Goal: Transaction & Acquisition: Purchase product/service

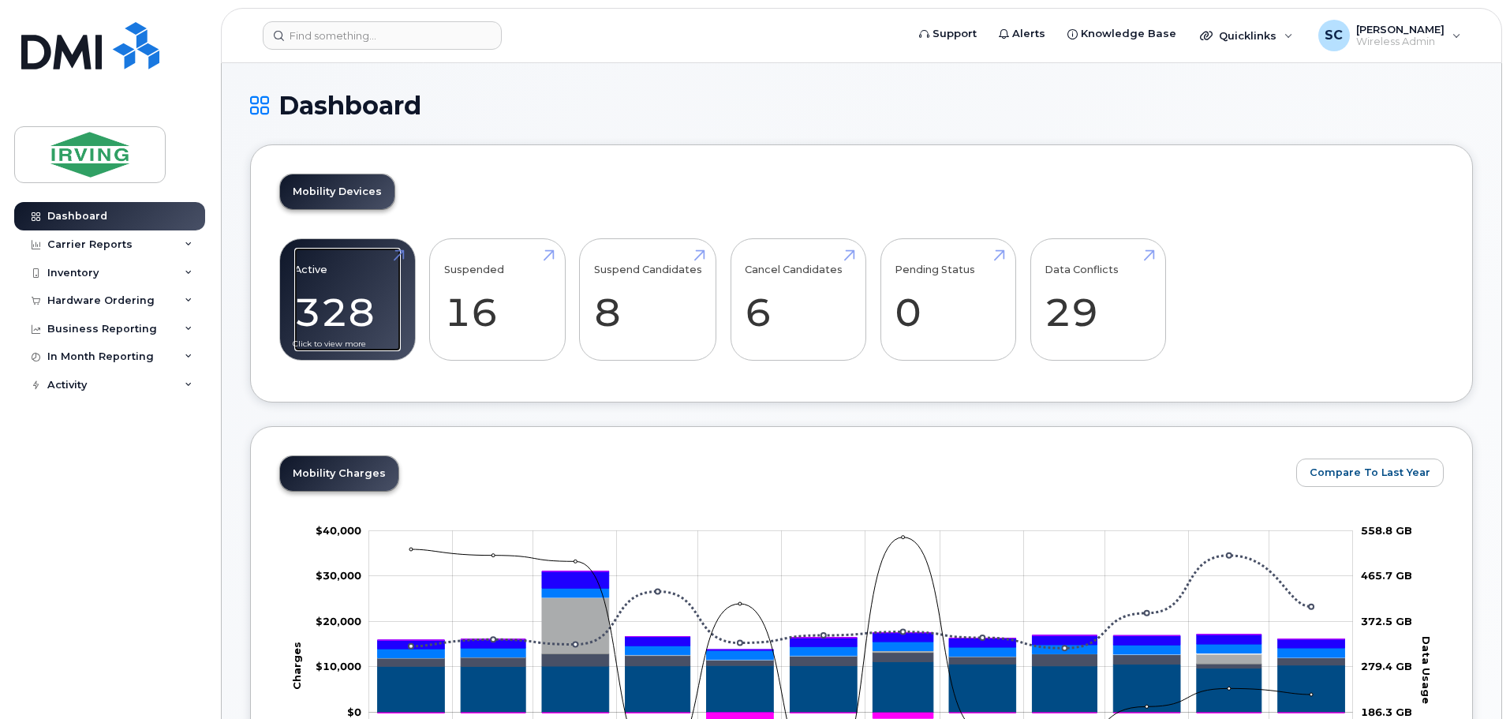
click at [364, 304] on link "Active 328 -96%" at bounding box center [347, 300] width 107 height 104
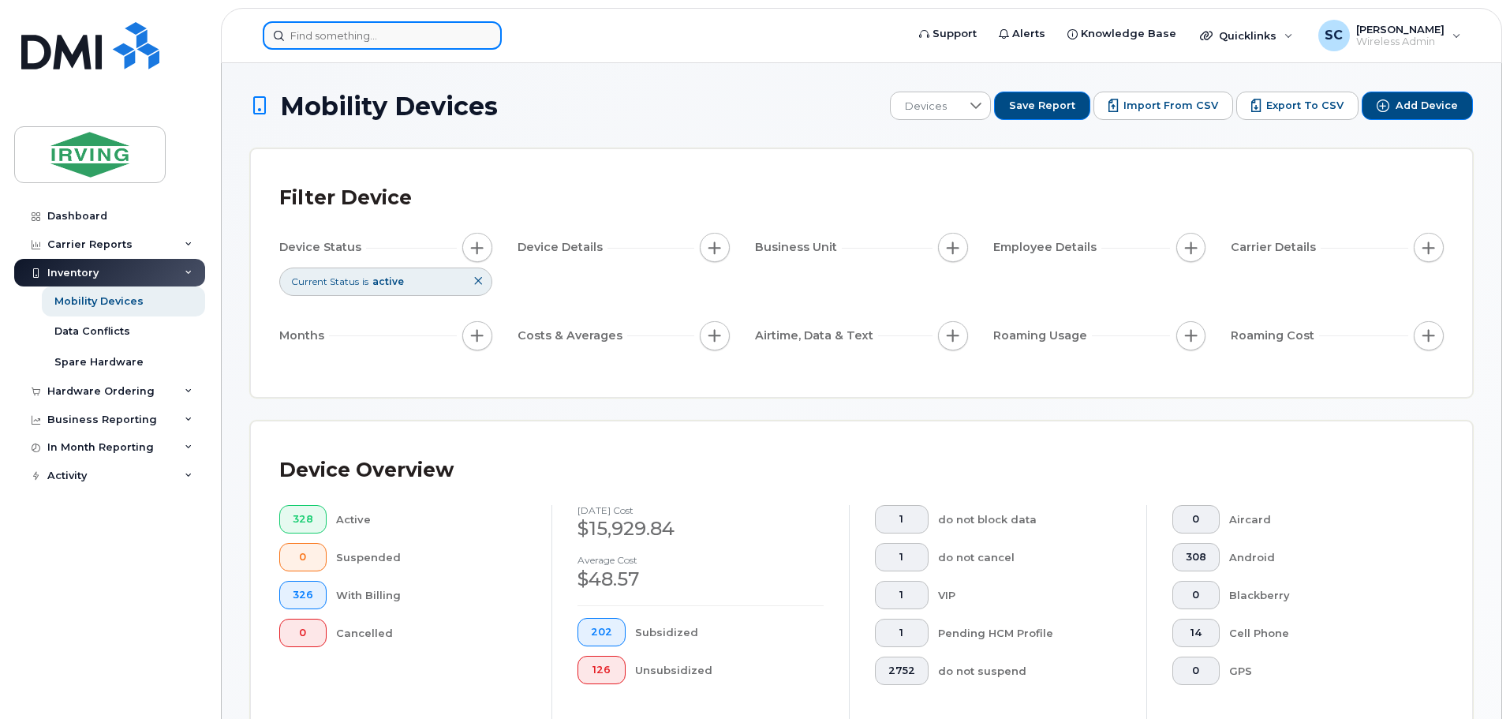
click at [323, 32] on input at bounding box center [382, 35] width 239 height 28
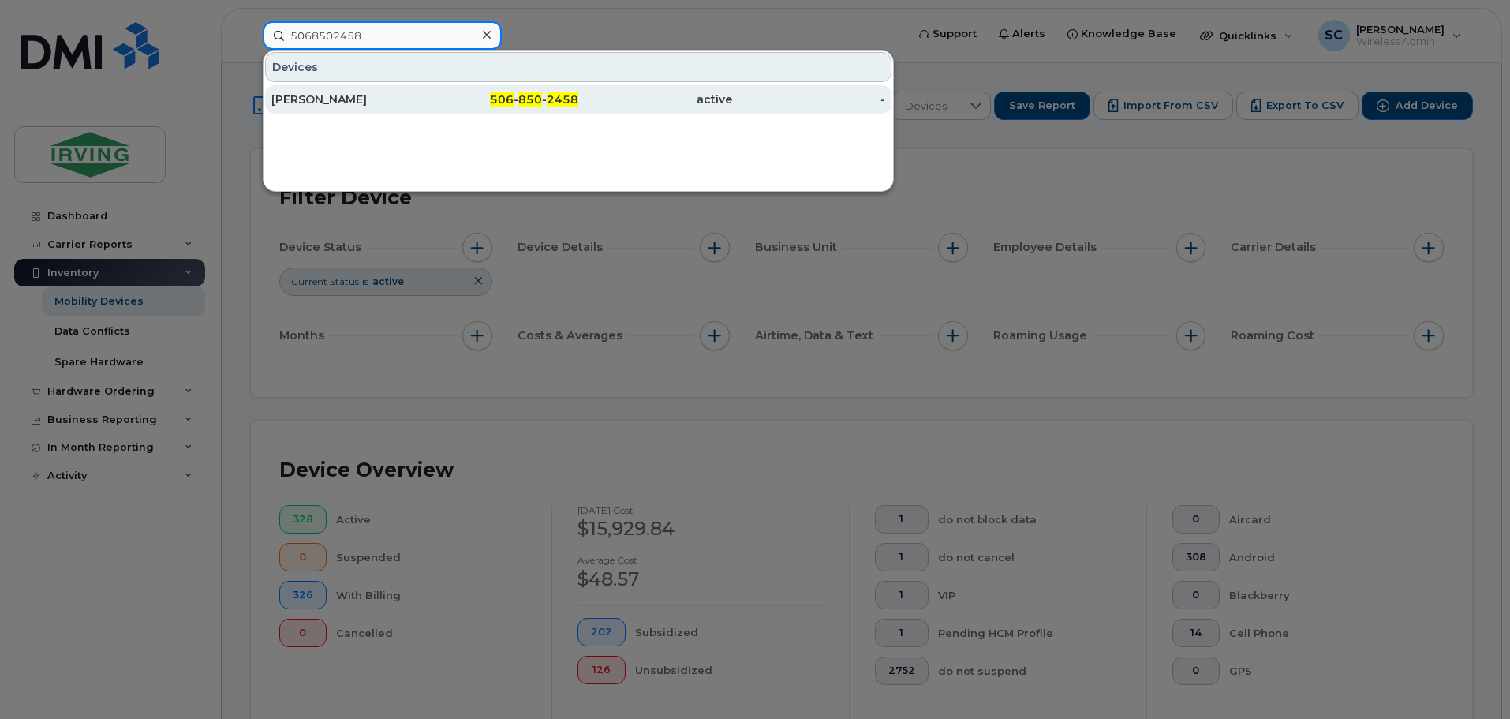
type input "5068502458"
click at [339, 105] on div "Rene Roy" at bounding box center [348, 100] width 154 height 16
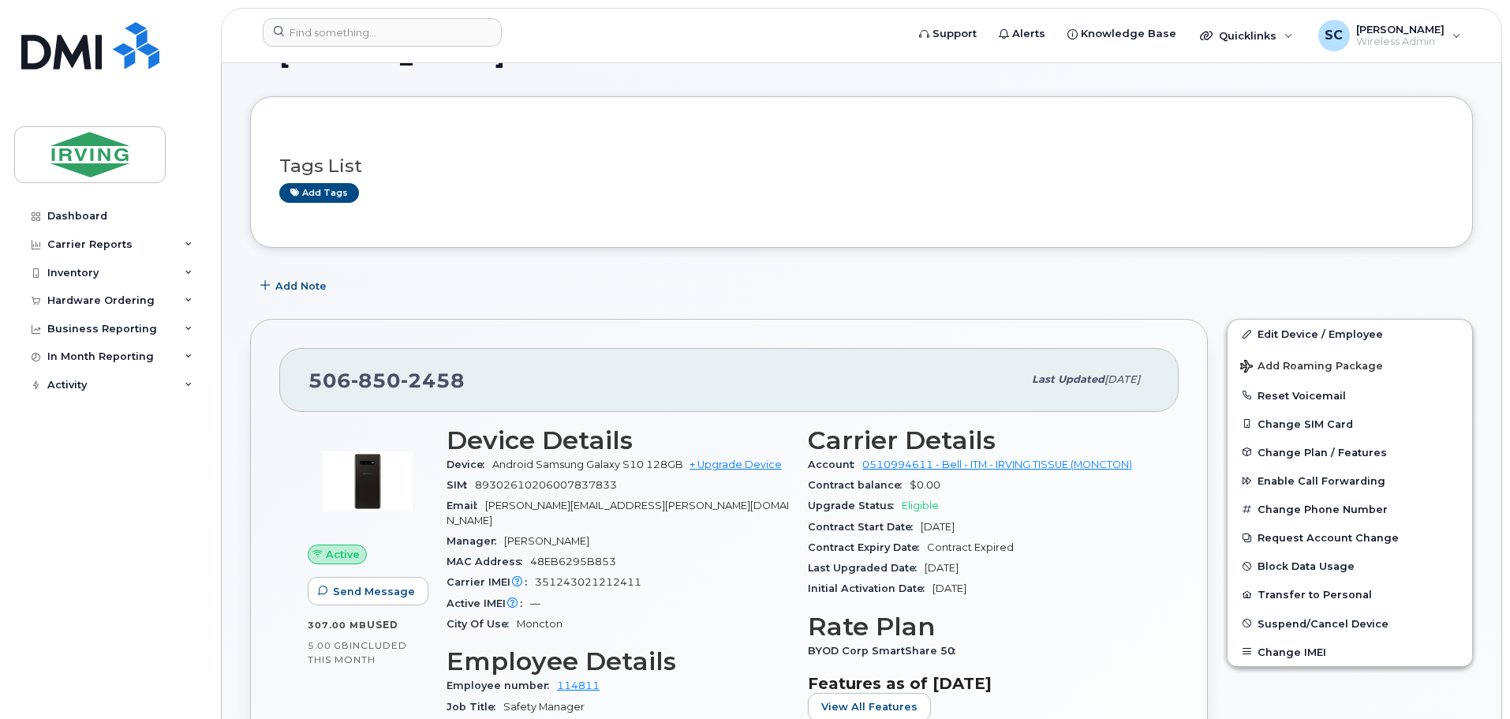
scroll to position [79, 0]
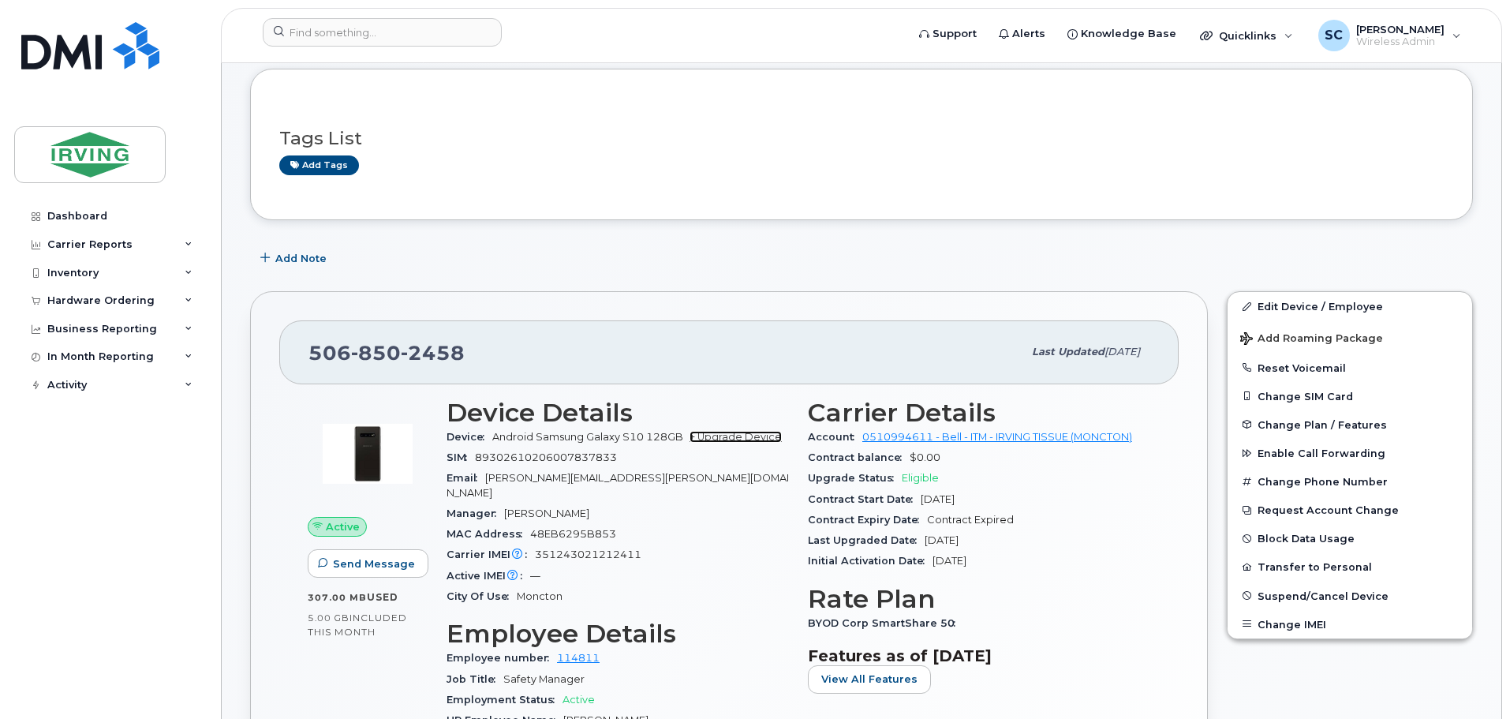
click at [712, 434] on link "+ Upgrade Device" at bounding box center [736, 437] width 92 height 12
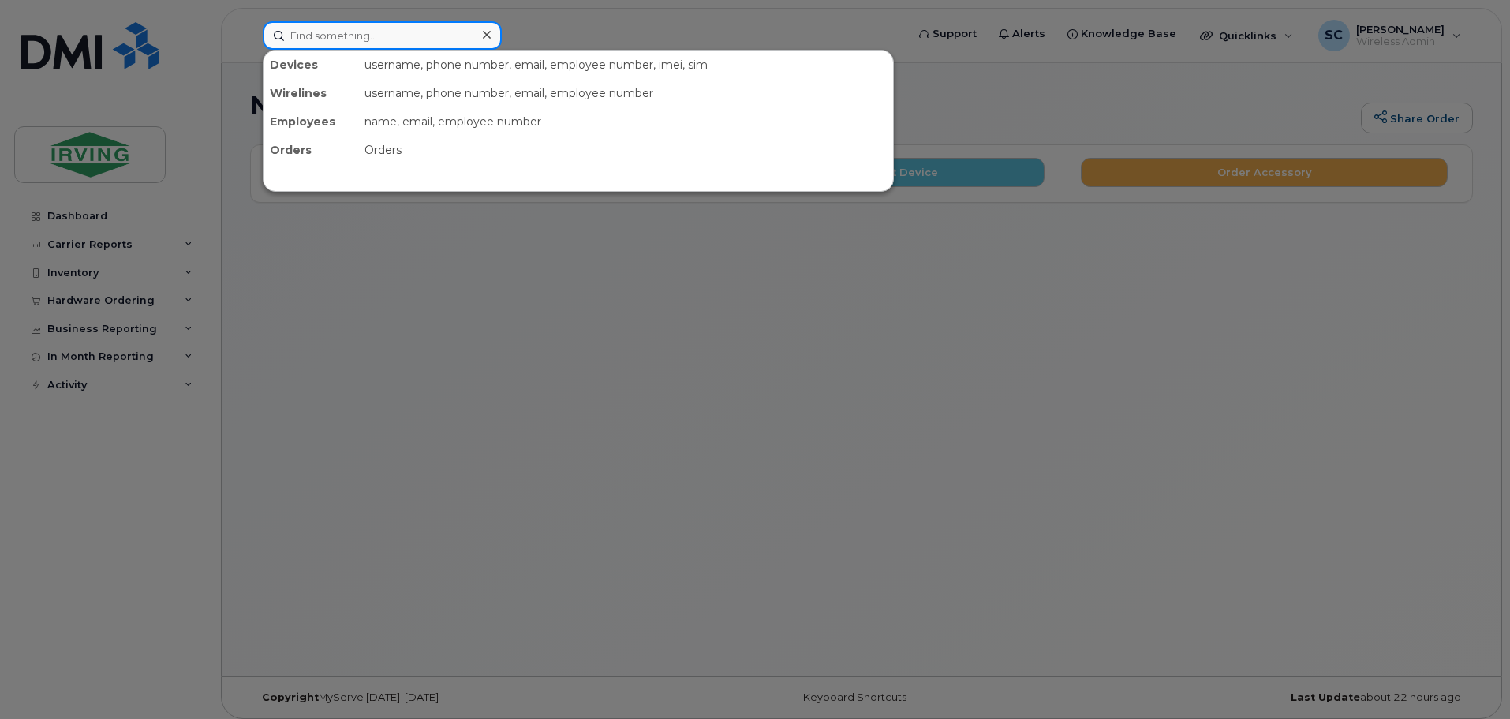
click at [384, 37] on input at bounding box center [382, 35] width 239 height 28
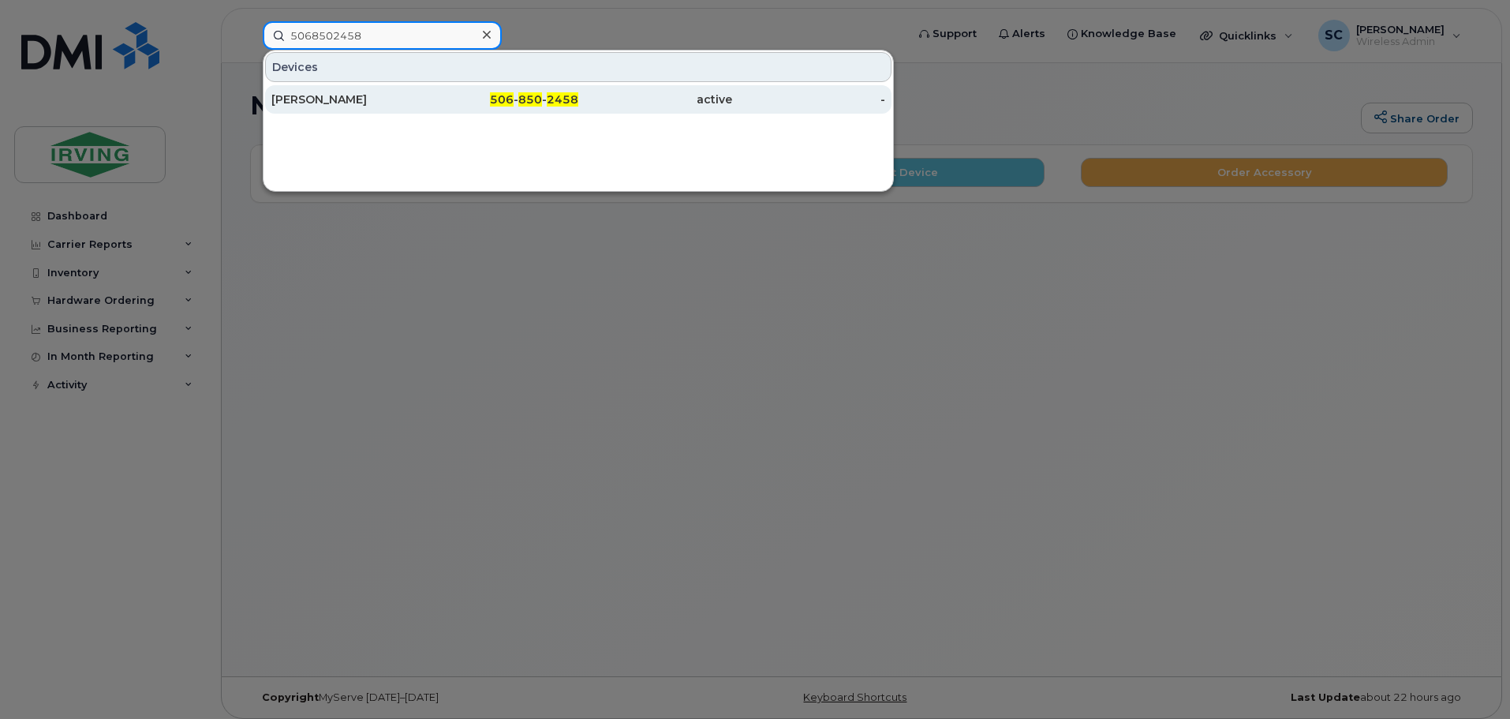
type input "5068502458"
click at [397, 97] on div "Rene Roy" at bounding box center [348, 100] width 154 height 16
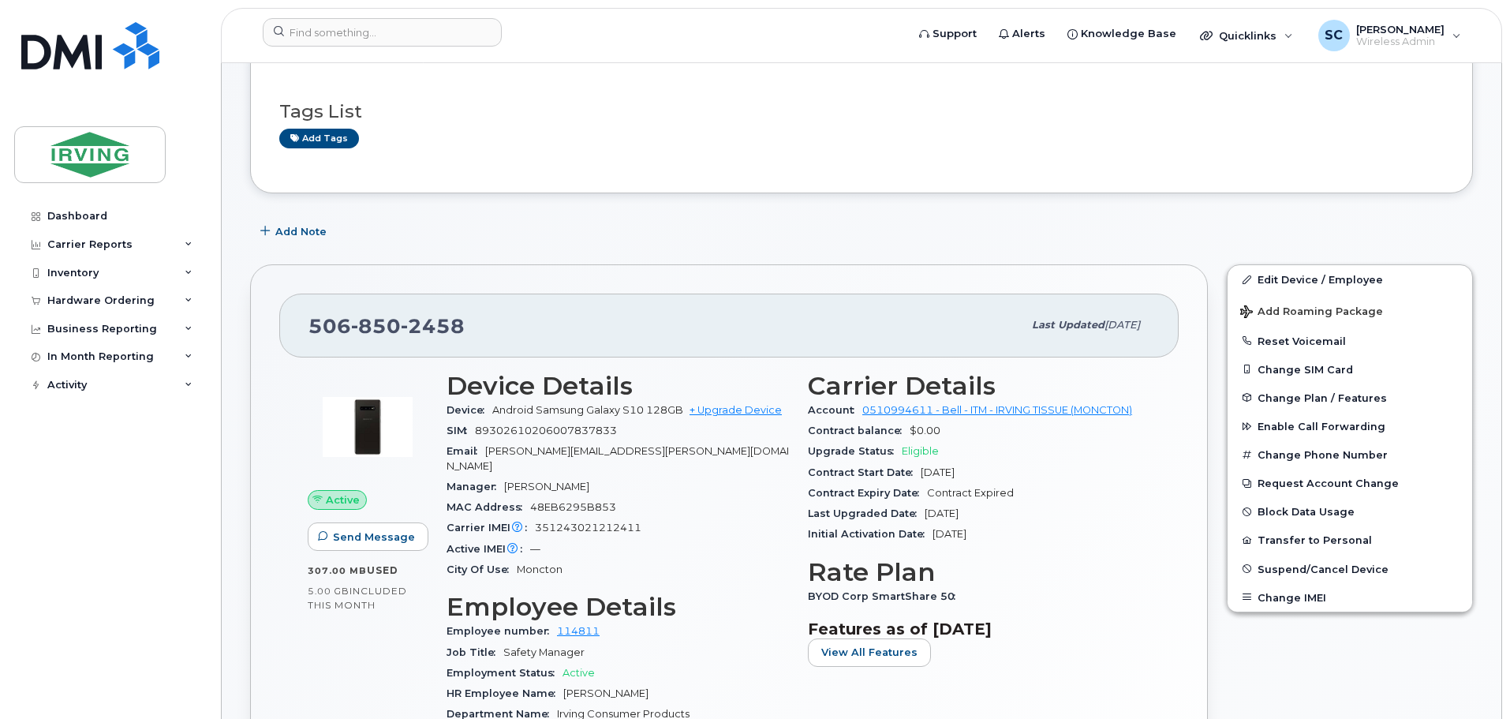
scroll to position [79, 0]
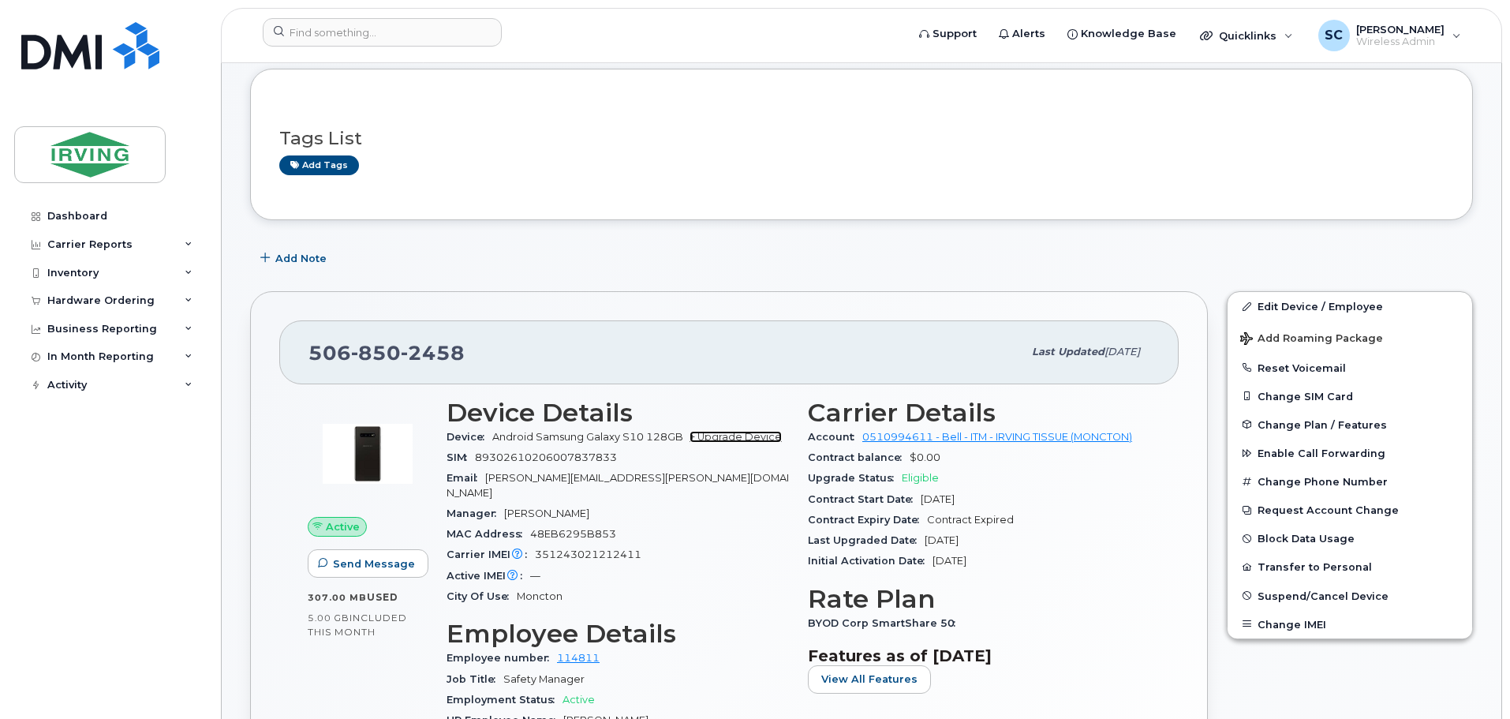
click at [731, 435] on link "+ Upgrade Device" at bounding box center [736, 437] width 92 height 12
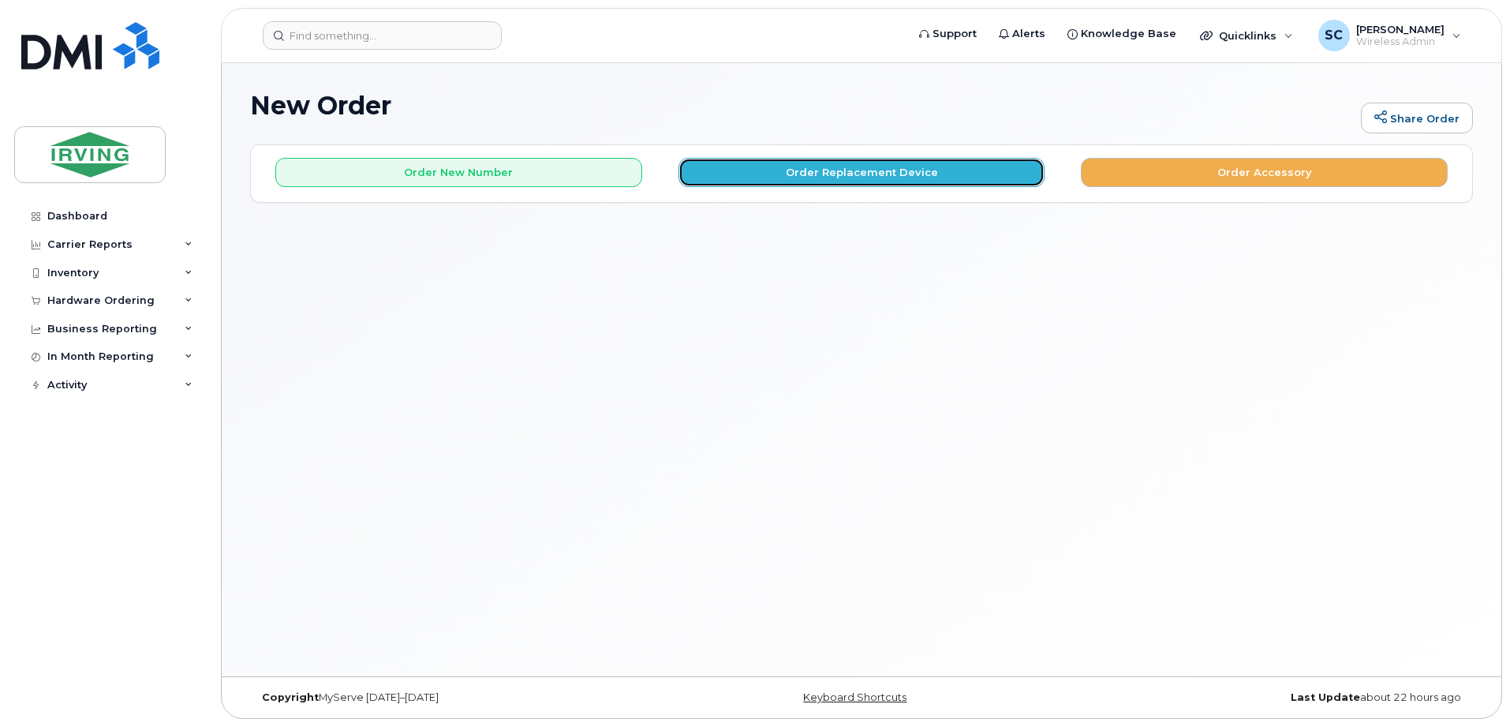
click at [969, 170] on button "Order Replacement Device" at bounding box center [861, 172] width 367 height 29
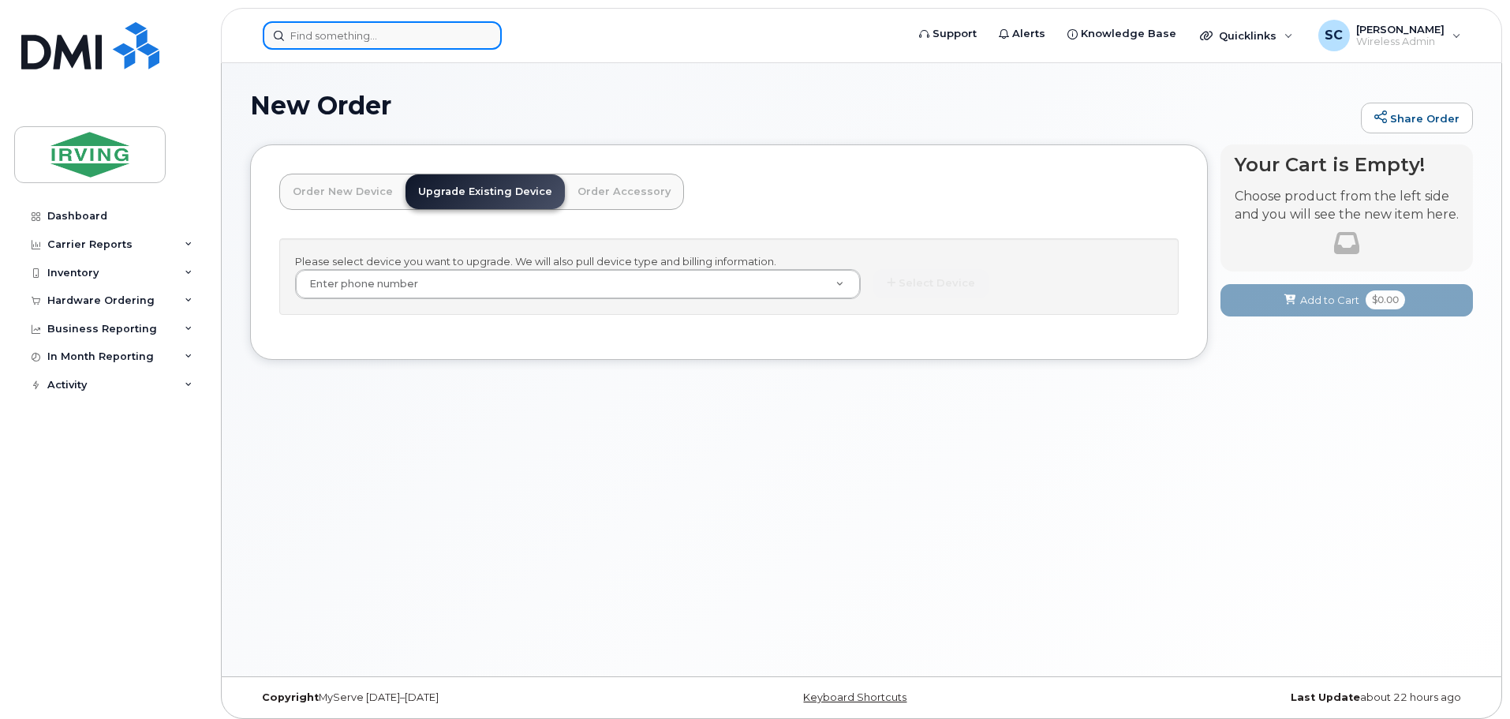
click at [426, 43] on input at bounding box center [382, 35] width 239 height 28
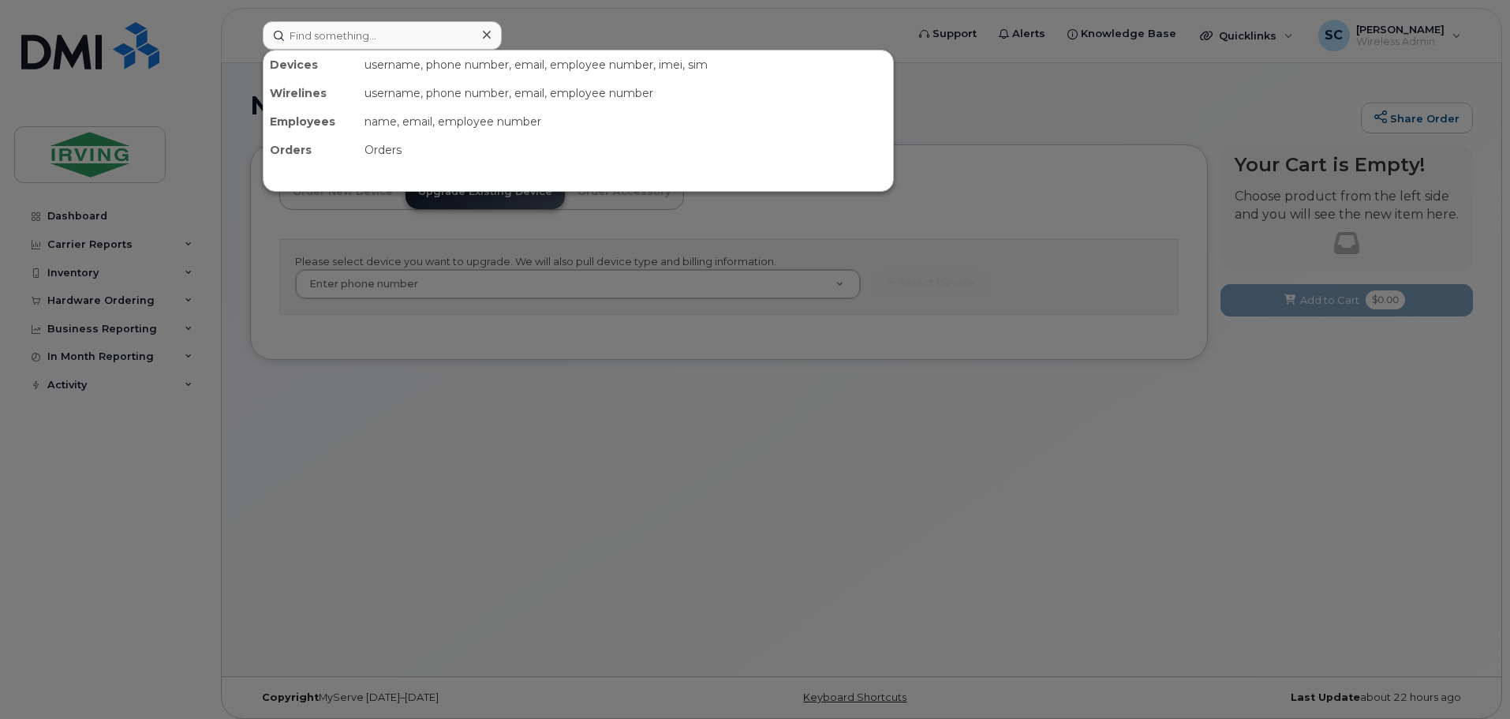
click at [641, 362] on div at bounding box center [755, 359] width 1510 height 719
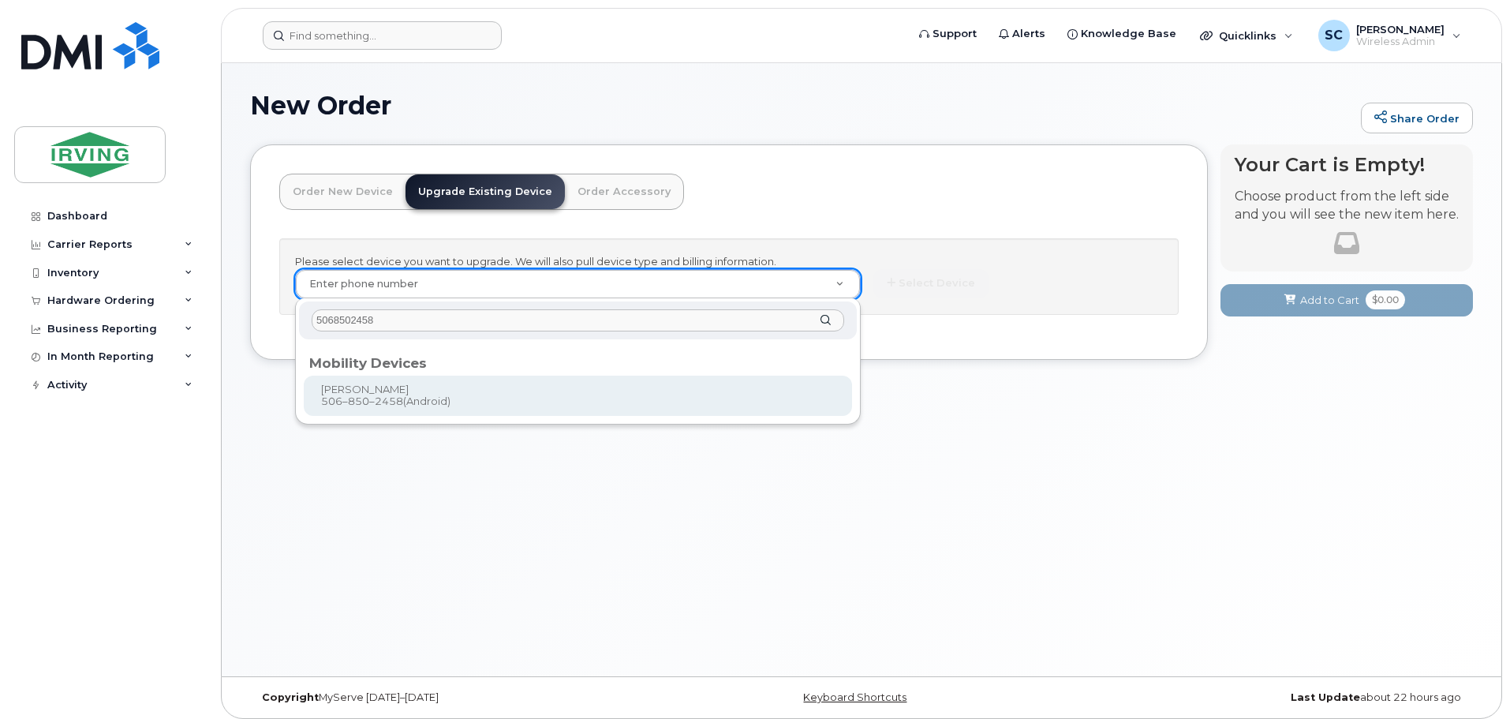
type input "5068502458"
type input "699242"
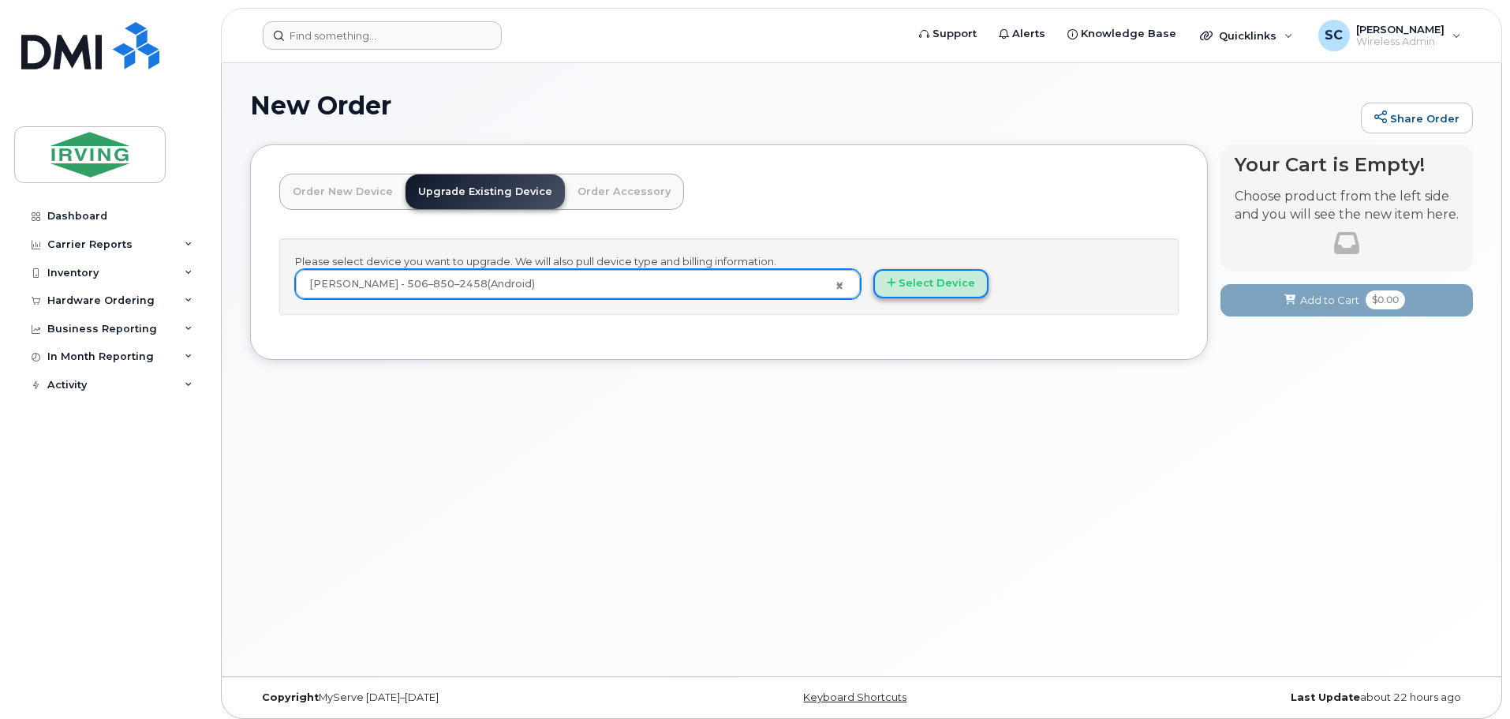
click at [891, 278] on icon "button" at bounding box center [891, 283] width 9 height 10
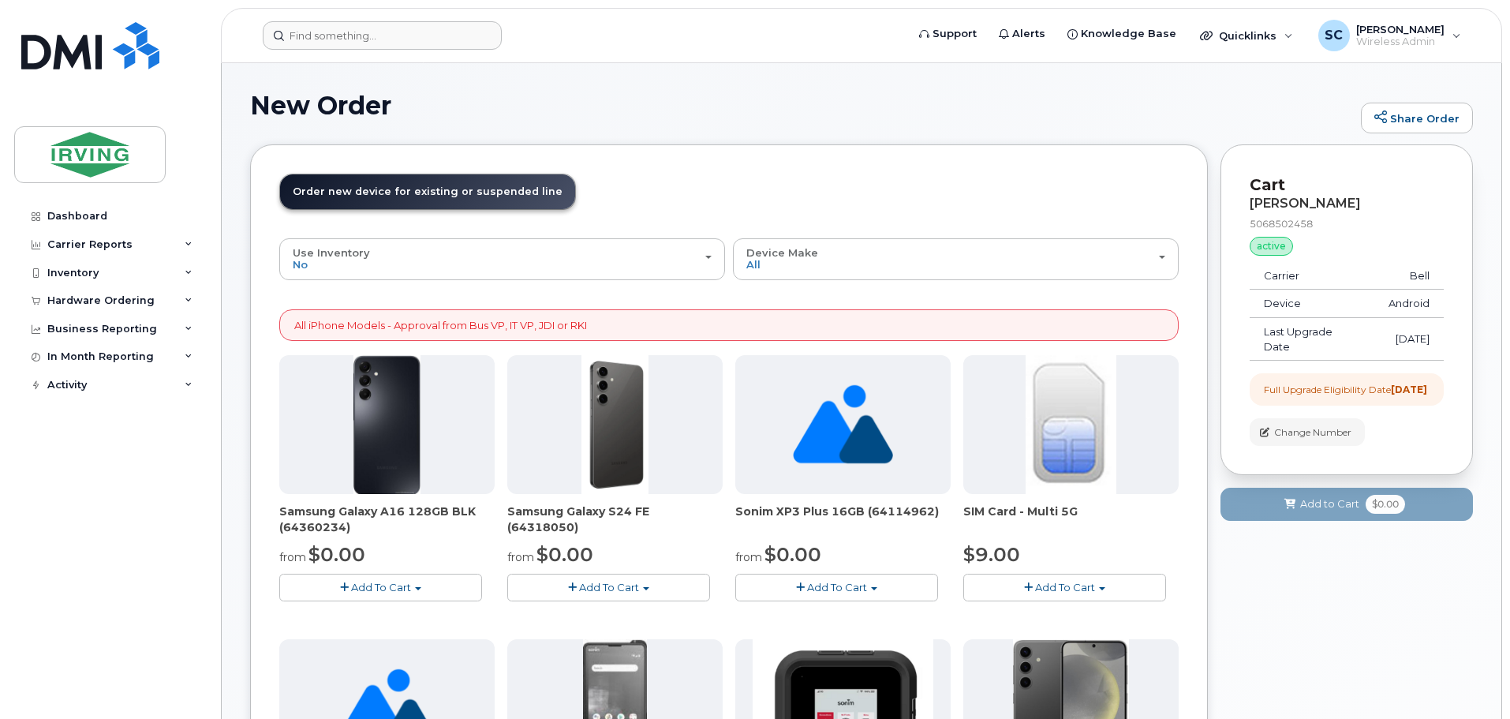
click at [609, 421] on img at bounding box center [614, 424] width 67 height 139
click at [601, 589] on span "Add To Cart" at bounding box center [609, 587] width 60 height 13
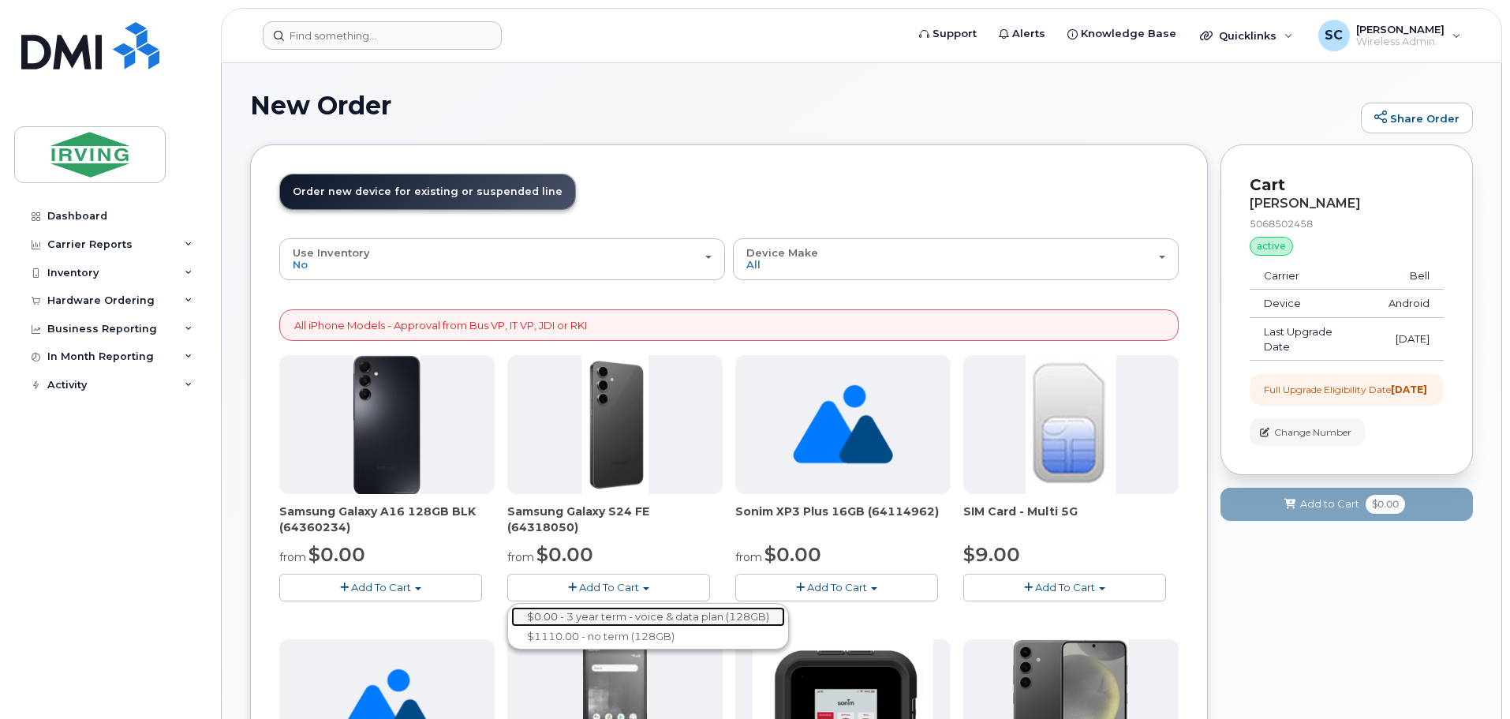
click at [612, 616] on link "$0.00 - 3 year term - voice & data plan (128GB)" at bounding box center [648, 617] width 274 height 20
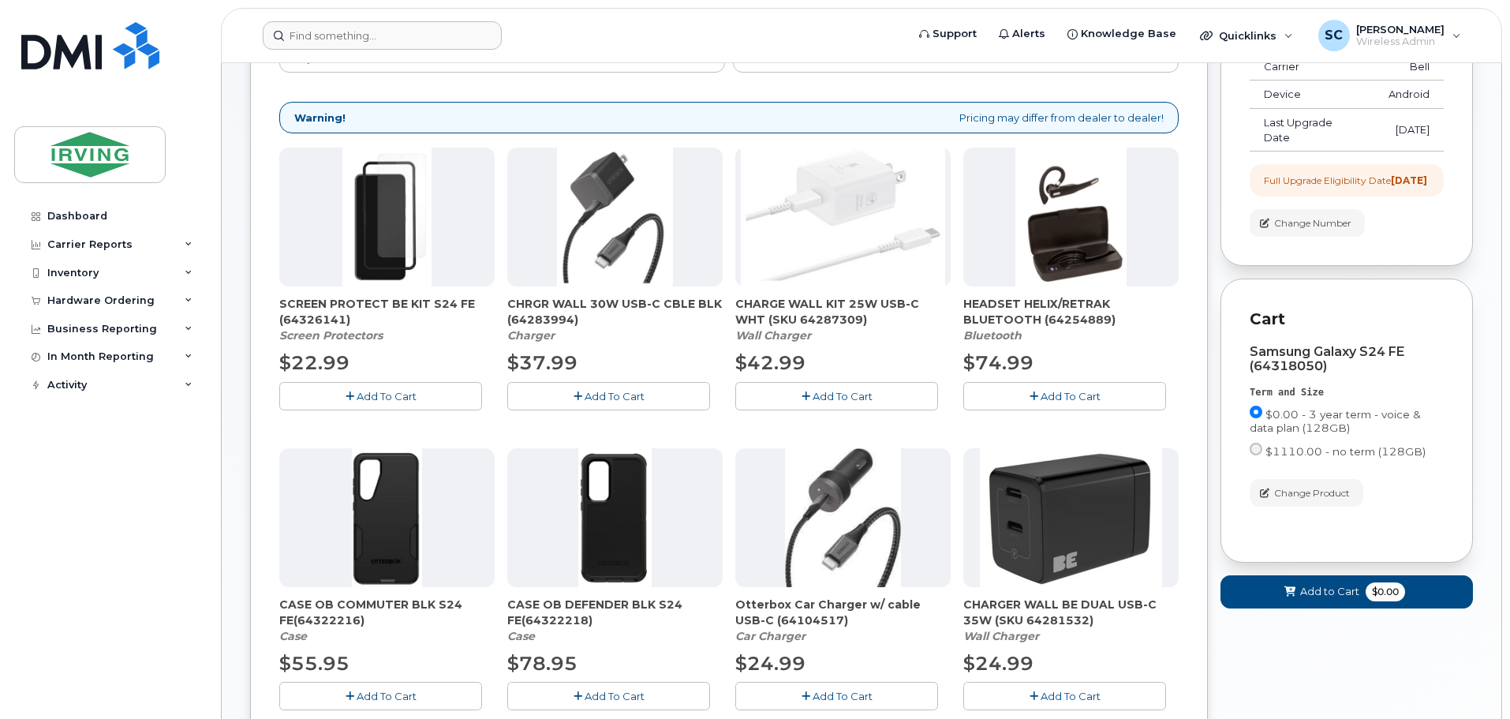
scroll to position [237, 0]
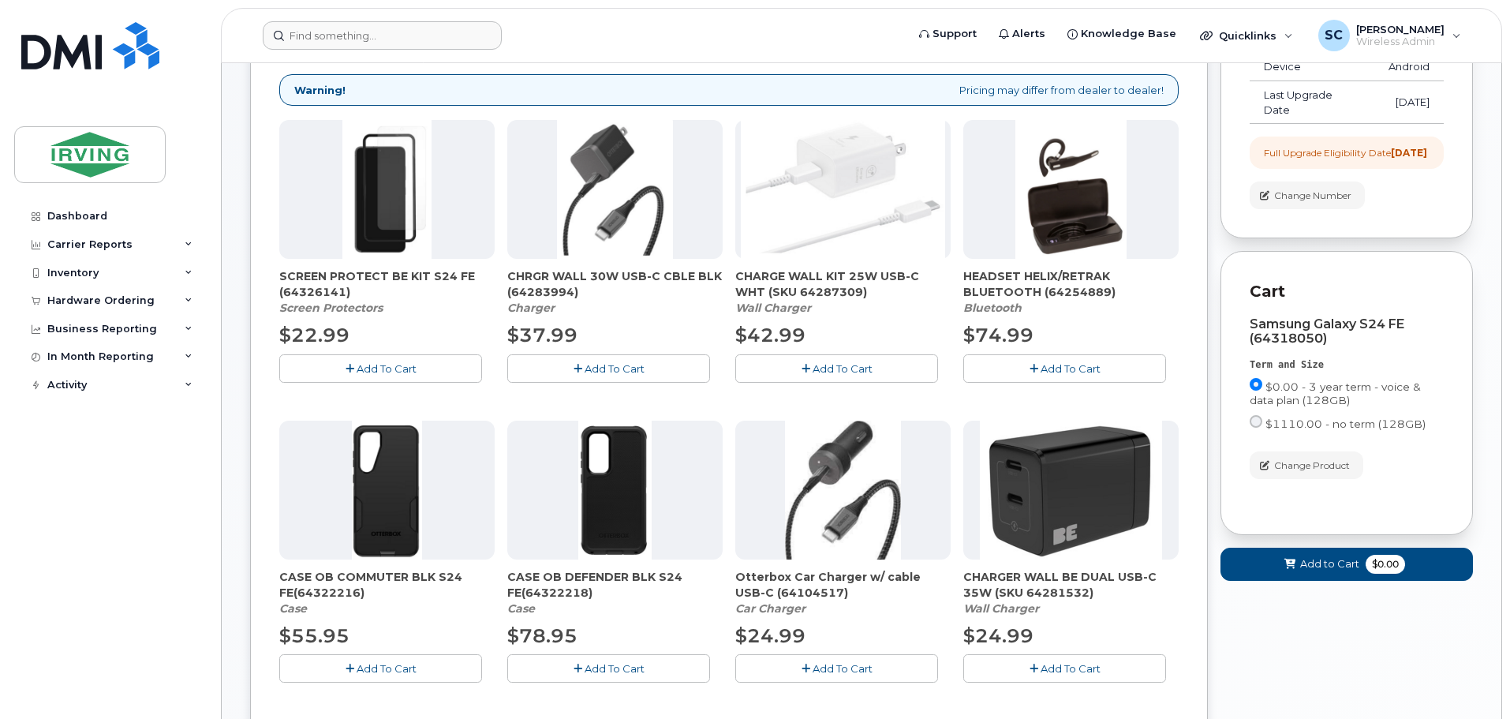
click at [566, 364] on button "Add To Cart" at bounding box center [608, 368] width 203 height 28
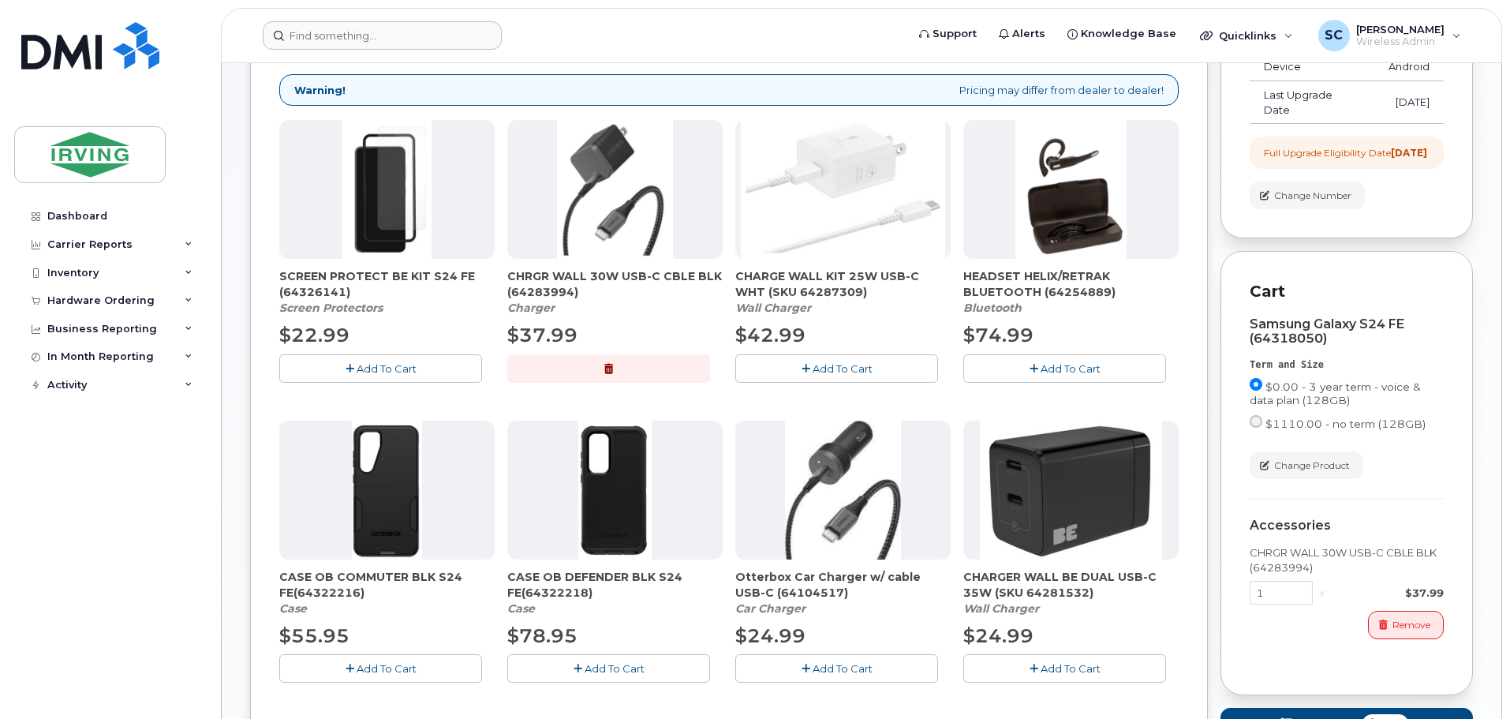
click at [348, 365] on icon "button" at bounding box center [350, 369] width 9 height 10
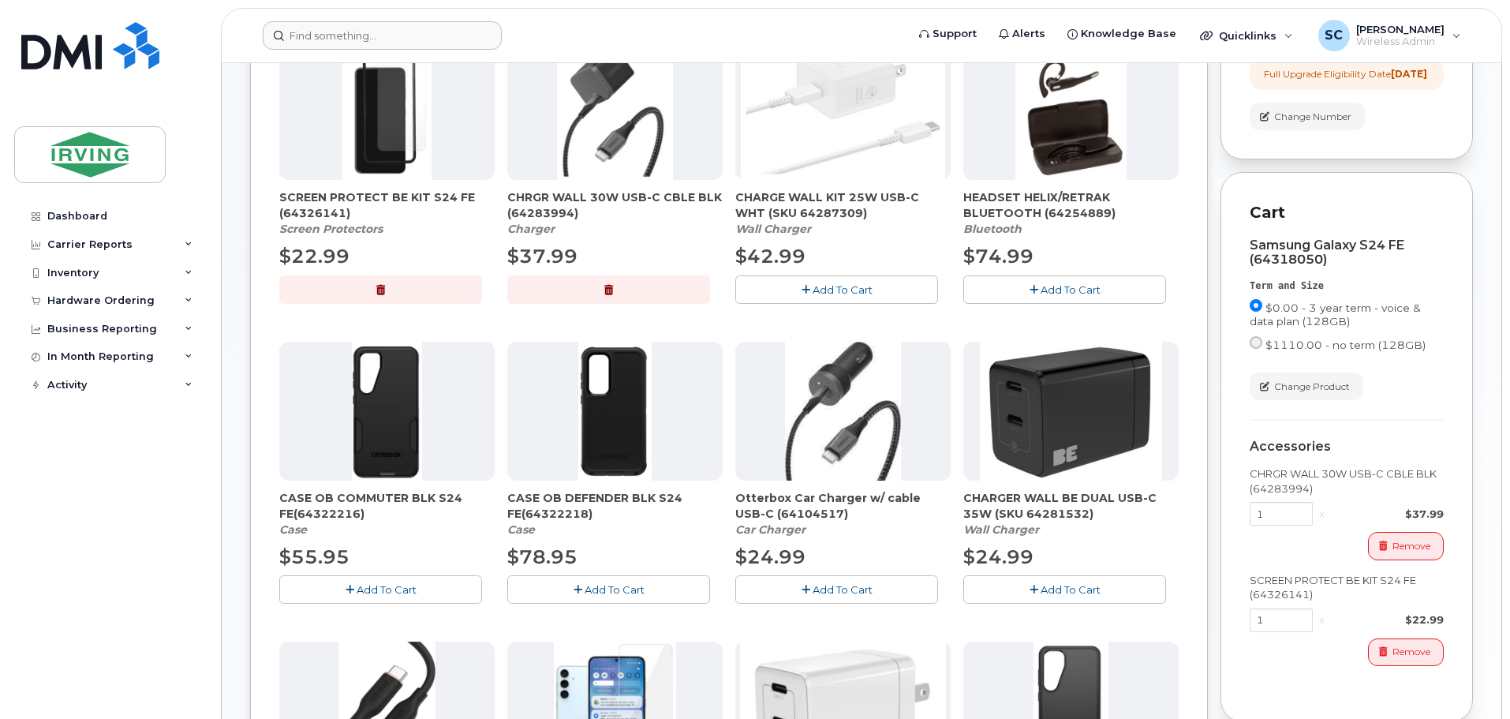
click at [378, 587] on span "Add To Cart" at bounding box center [387, 589] width 60 height 13
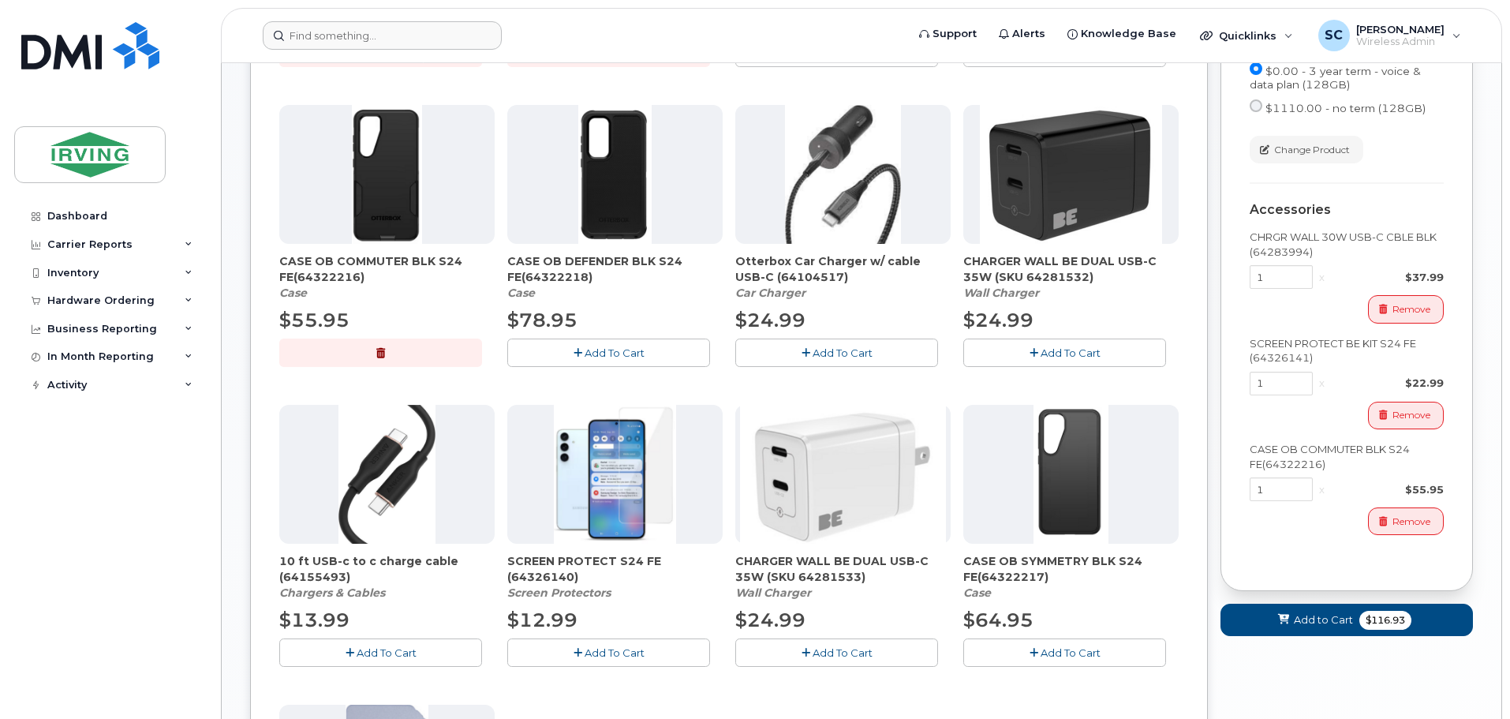
scroll to position [710, 0]
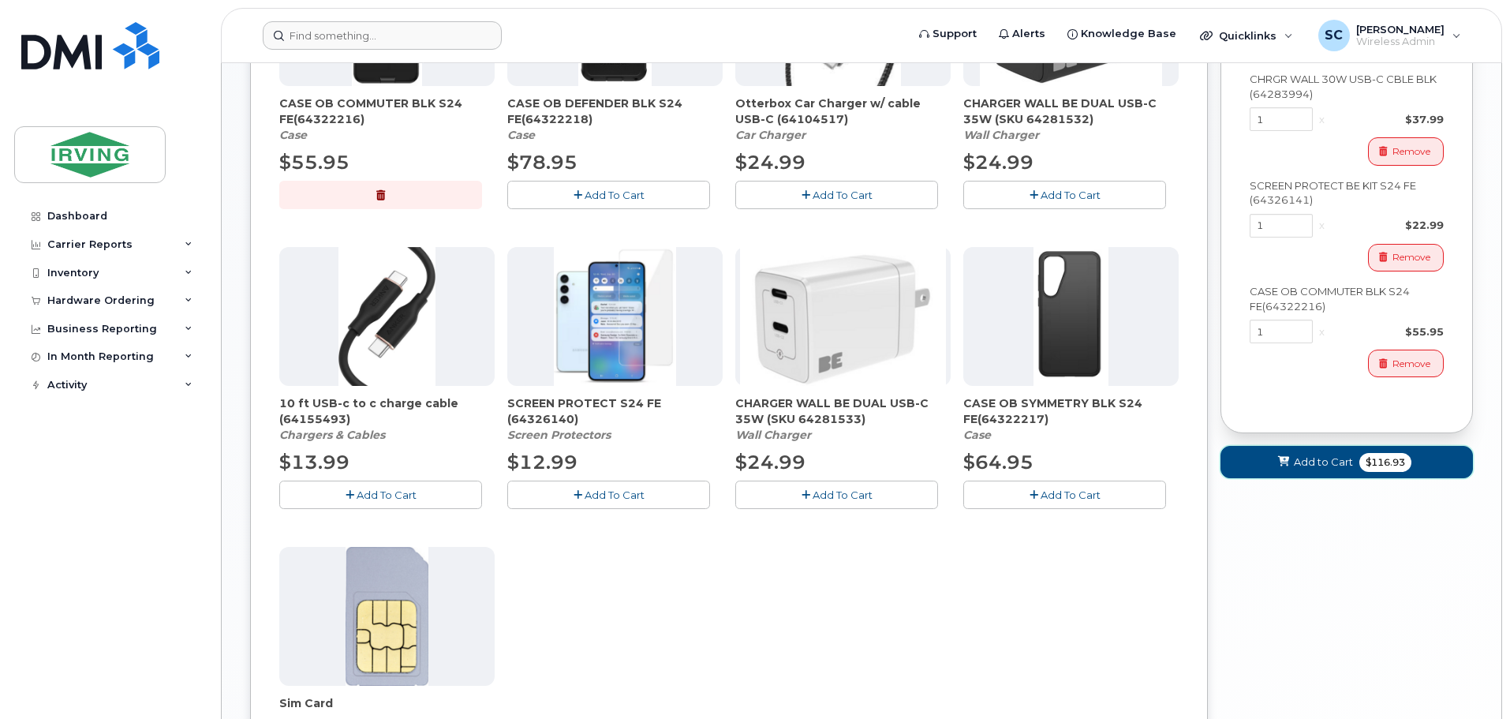
click at [1344, 469] on span "Add to Cart" at bounding box center [1323, 461] width 59 height 15
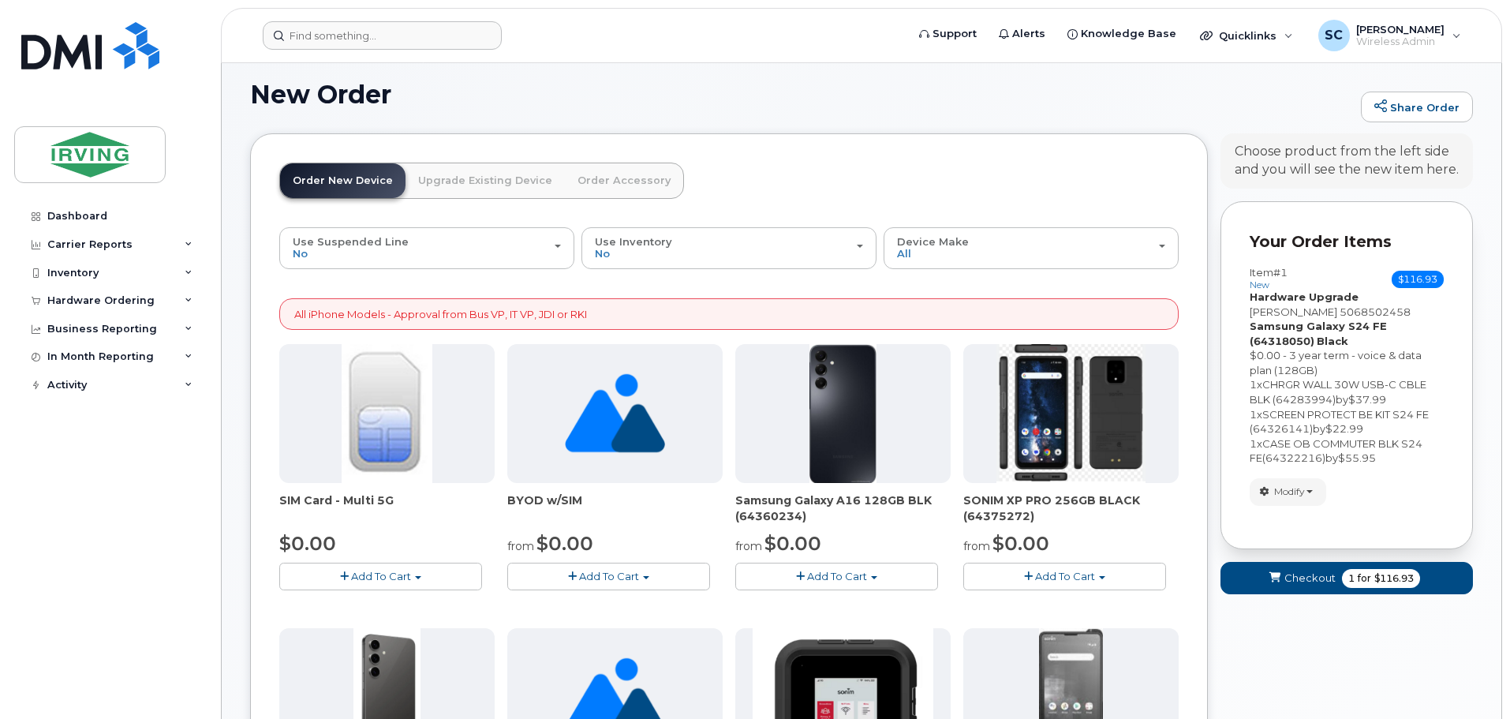
scroll to position [79, 0]
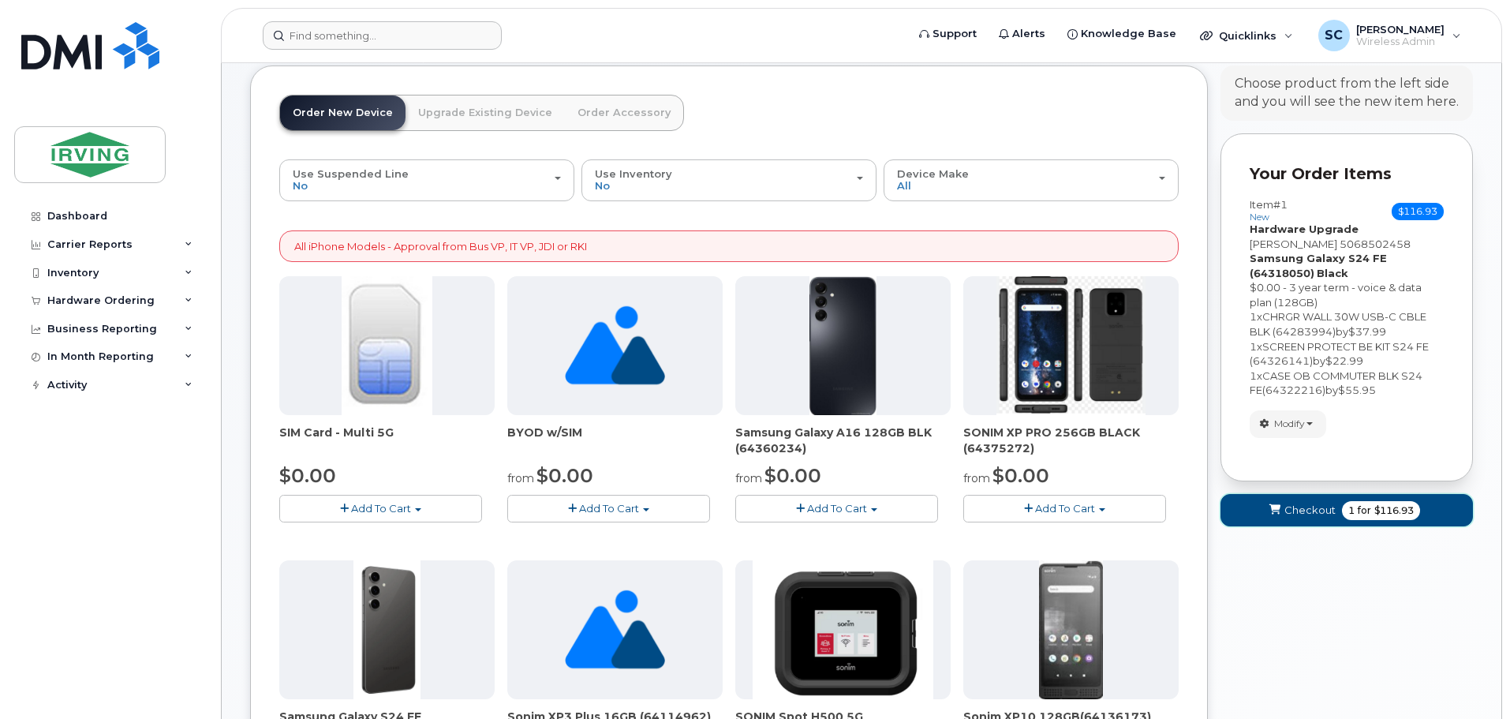
click at [1358, 510] on span "for" at bounding box center [1365, 510] width 20 height 14
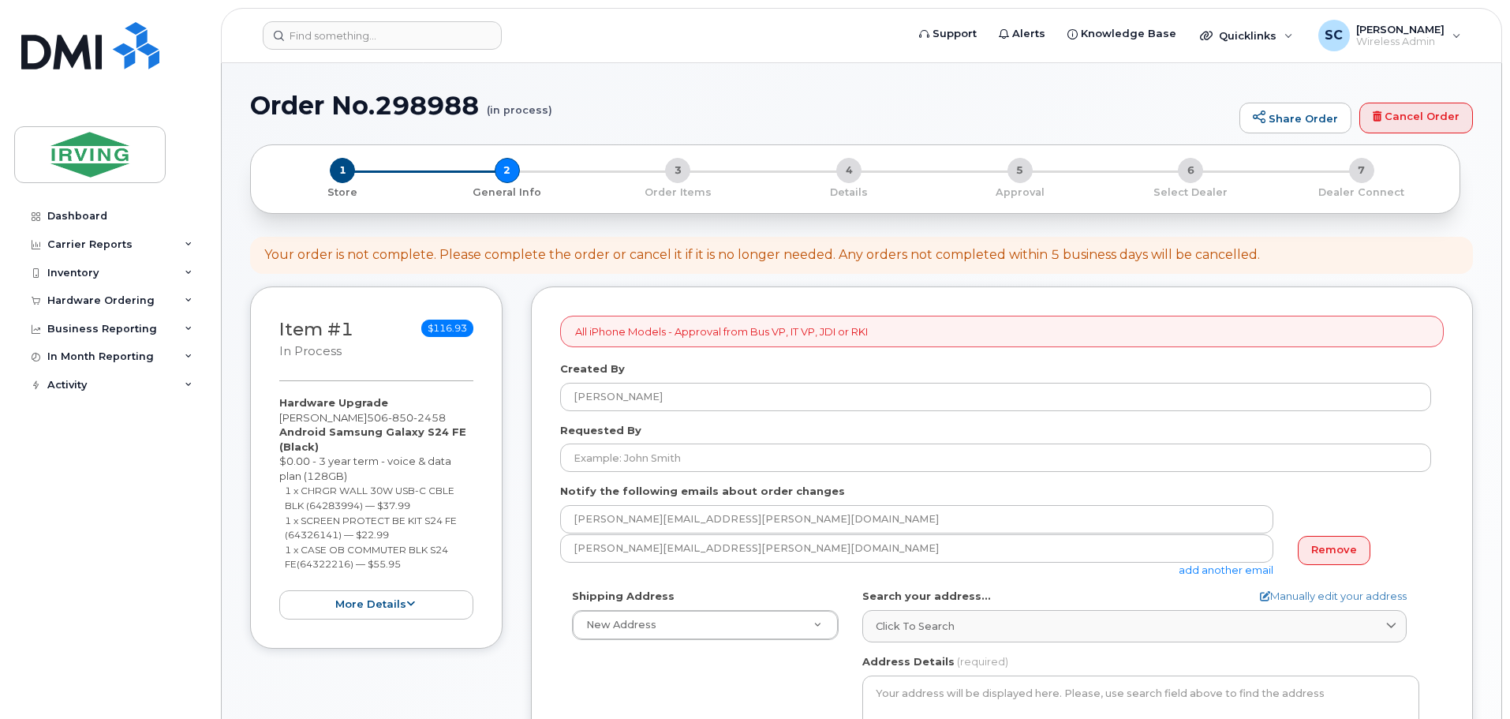
select select
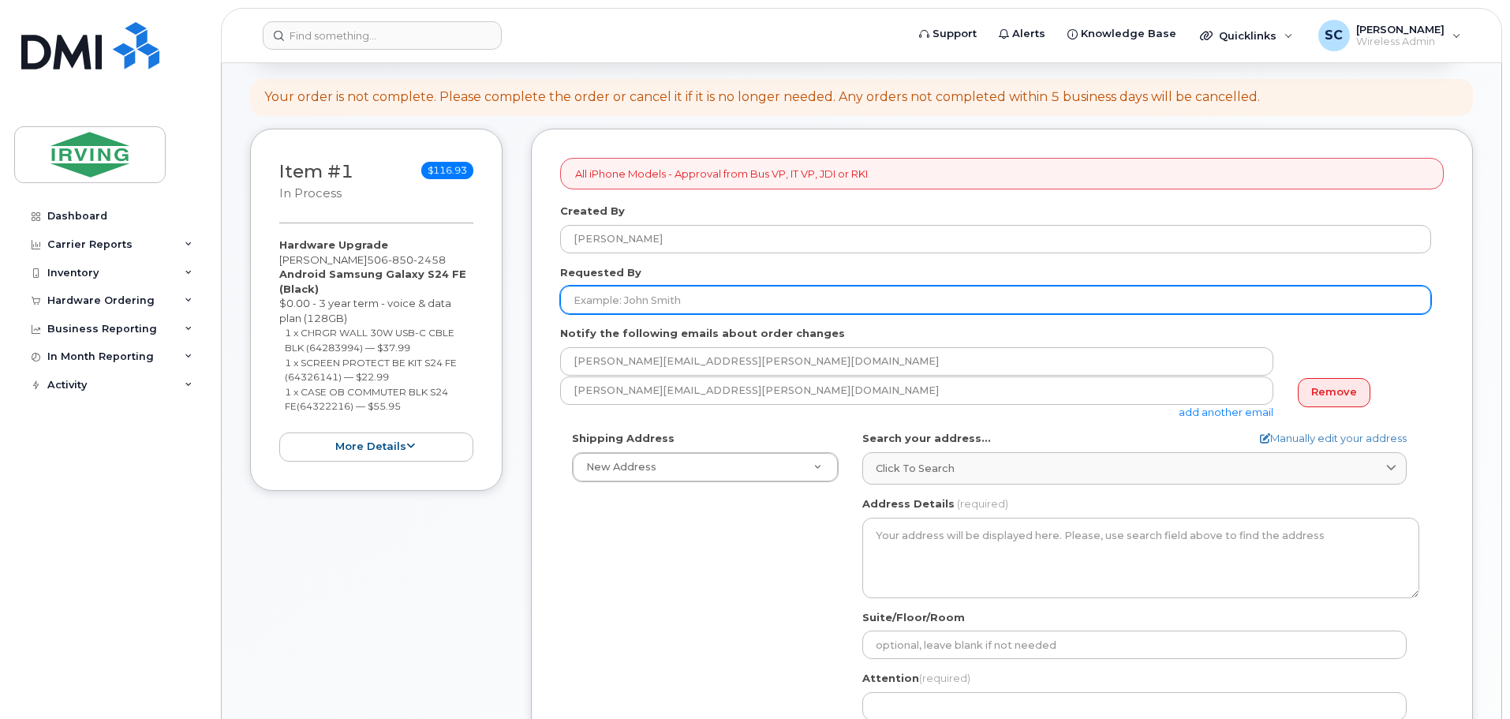
click at [678, 308] on input "Requested By" at bounding box center [995, 300] width 871 height 28
click at [574, 301] on input "rene roy" at bounding box center [995, 300] width 871 height 28
click at [641, 299] on input "Rene roy" at bounding box center [995, 300] width 871 height 28
click at [608, 300] on input "Rene roy" at bounding box center [995, 300] width 871 height 28
type input "[PERSON_NAME]"
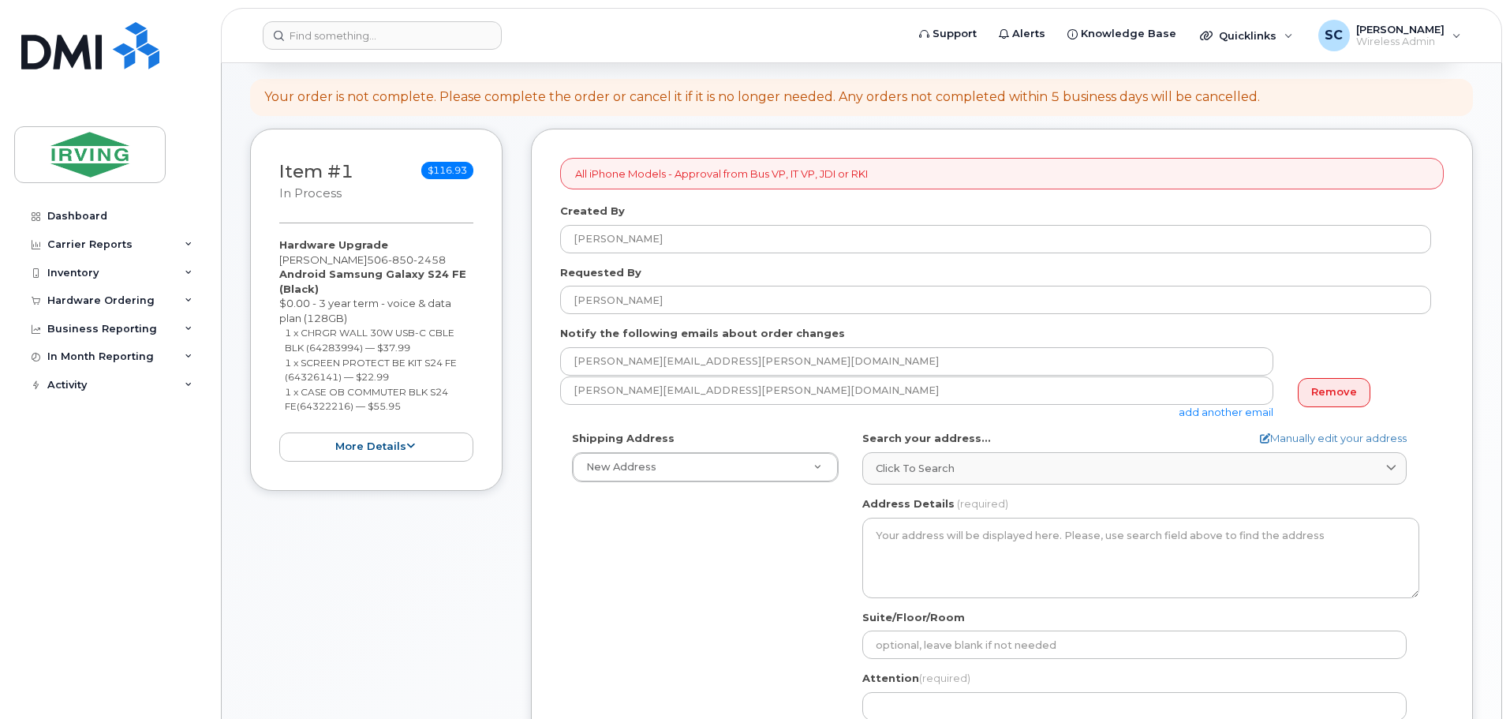
click at [604, 333] on label "Notify the following emails about order changes" at bounding box center [702, 333] width 285 height 15
drag, startPoint x: 701, startPoint y: 331, endPoint x: 776, endPoint y: 331, distance: 75.7
click at [776, 331] on label "Notify the following emails about order changes" at bounding box center [702, 333] width 285 height 15
click at [799, 331] on label "Notify the following emails about order changes" at bounding box center [702, 333] width 285 height 15
drag, startPoint x: 585, startPoint y: 330, endPoint x: 663, endPoint y: 327, distance: 78.1
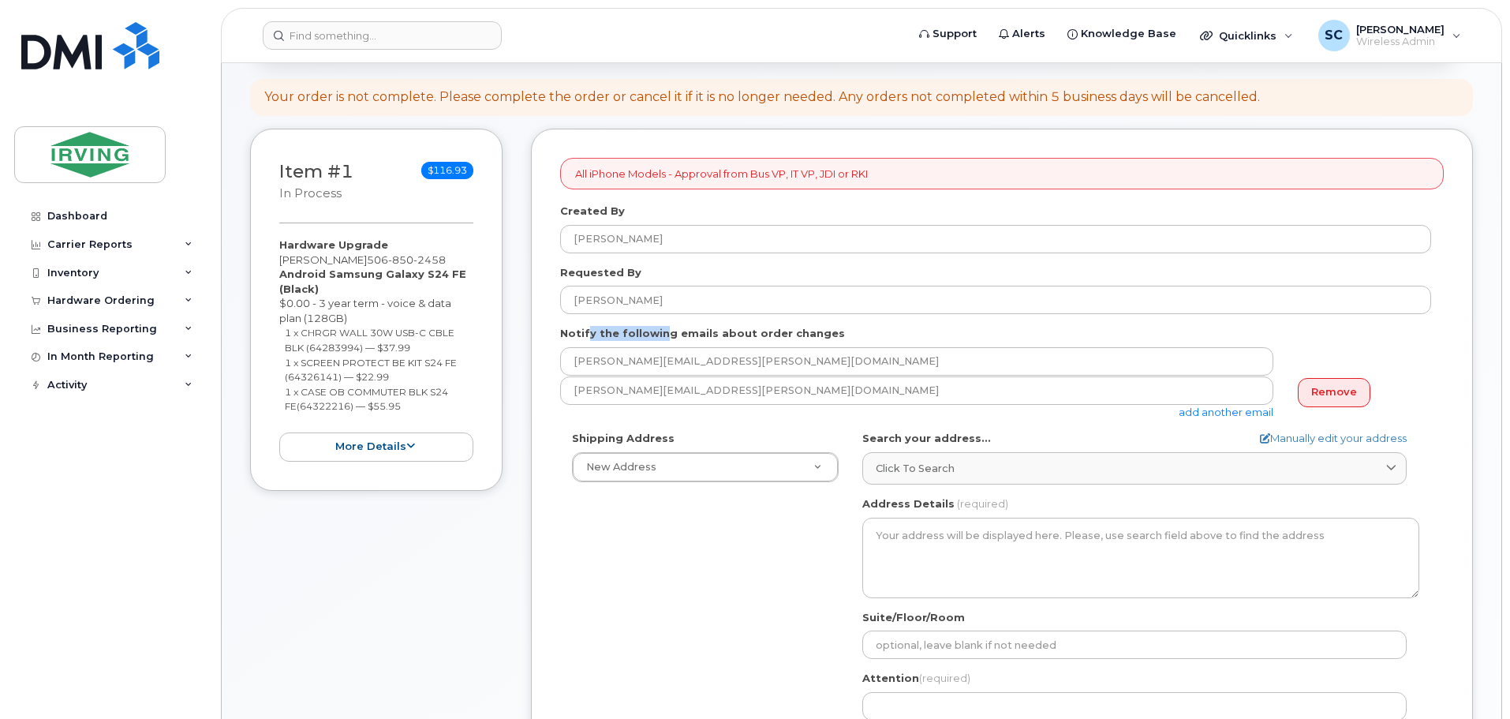
click at [663, 327] on label "Notify the following emails about order changes" at bounding box center [702, 333] width 285 height 15
click at [731, 327] on label "Notify the following emails about order changes" at bounding box center [702, 333] width 285 height 15
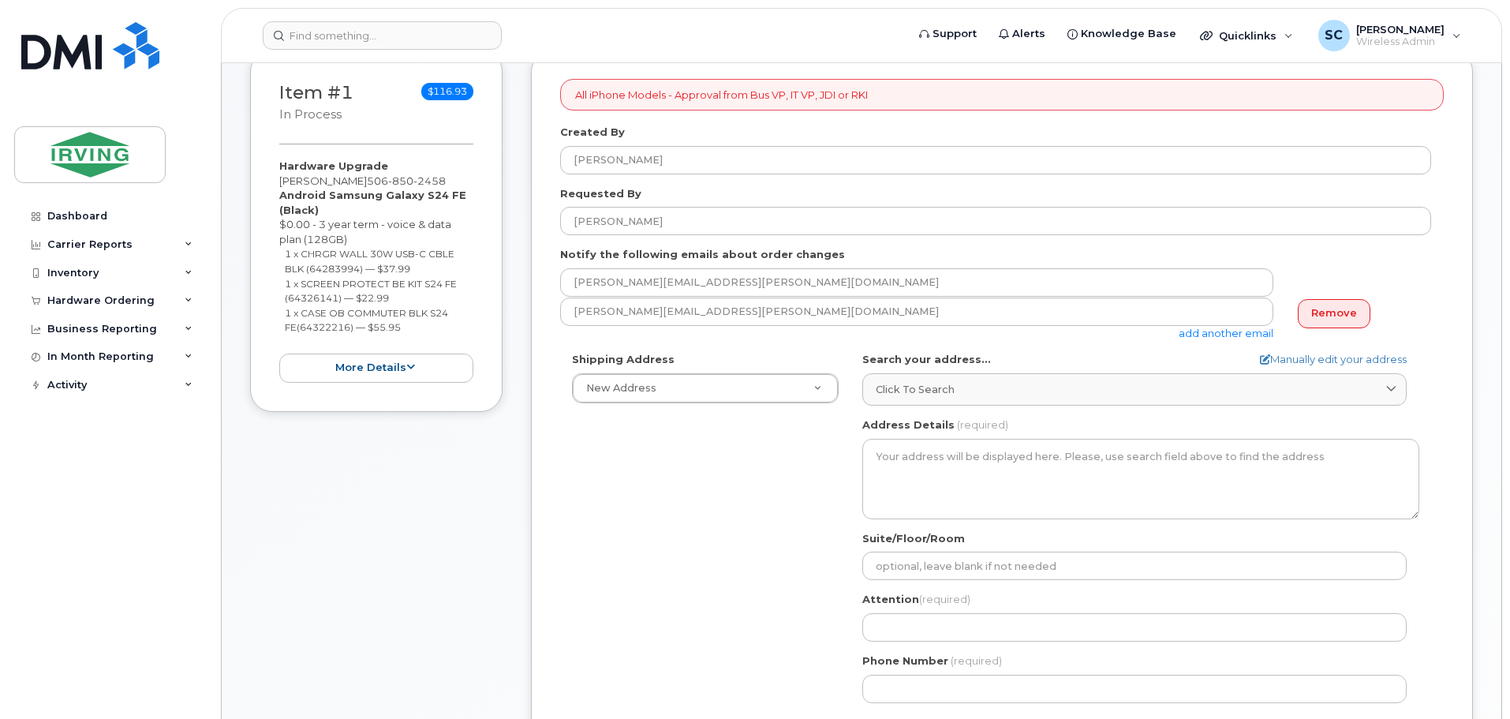
scroll to position [316, 0]
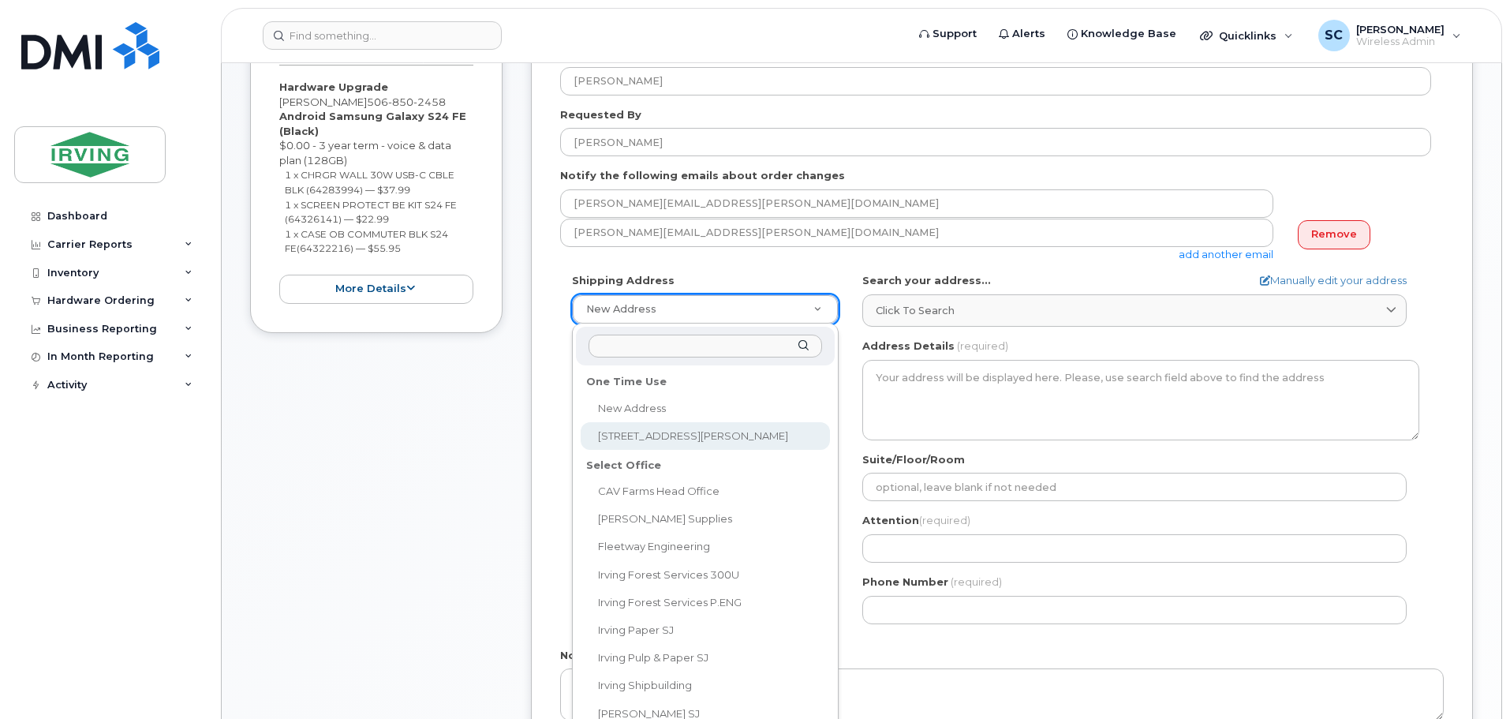
select select "102 Rue Dawson"
type input "102 Rue Dawson"
type input "1522"
type input "E1A 0C1"
type input "[PERSON_NAME]"
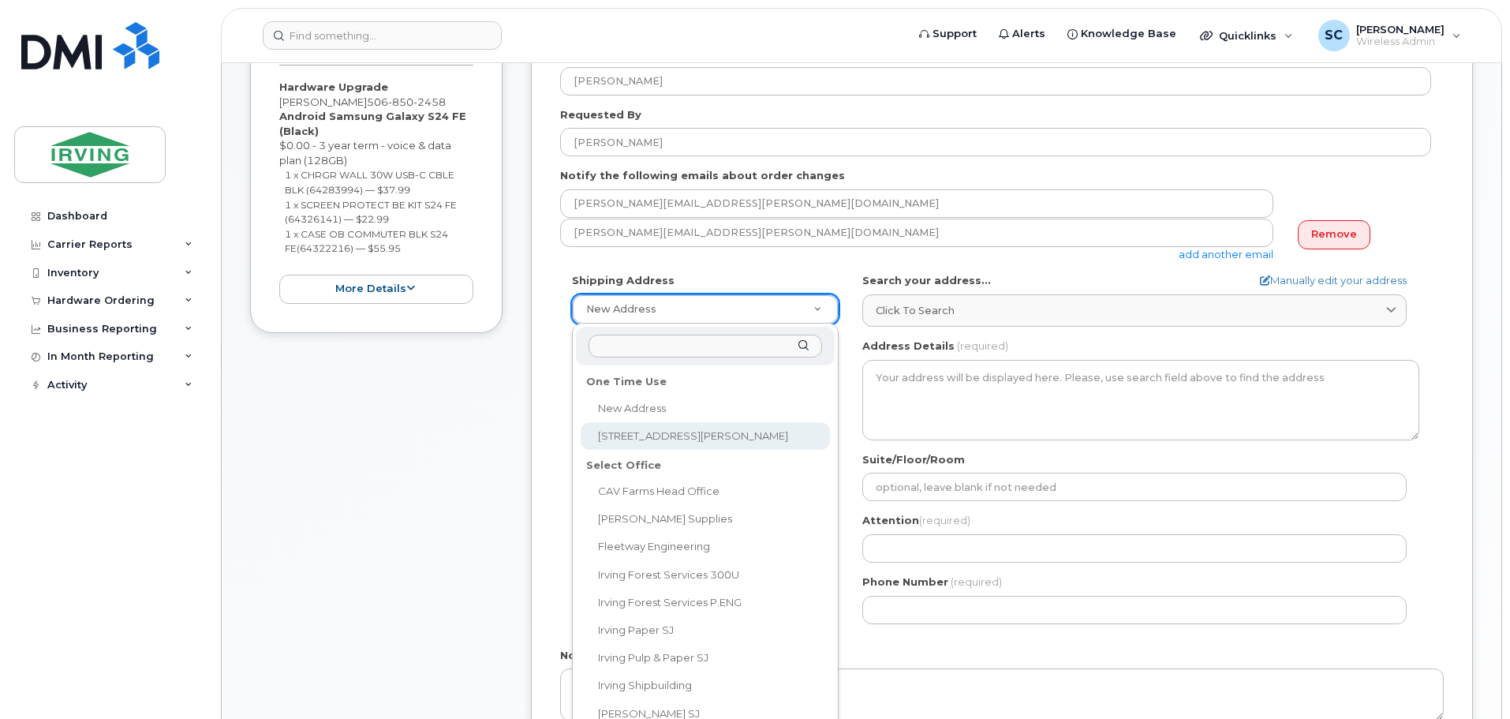
type input "5068665816"
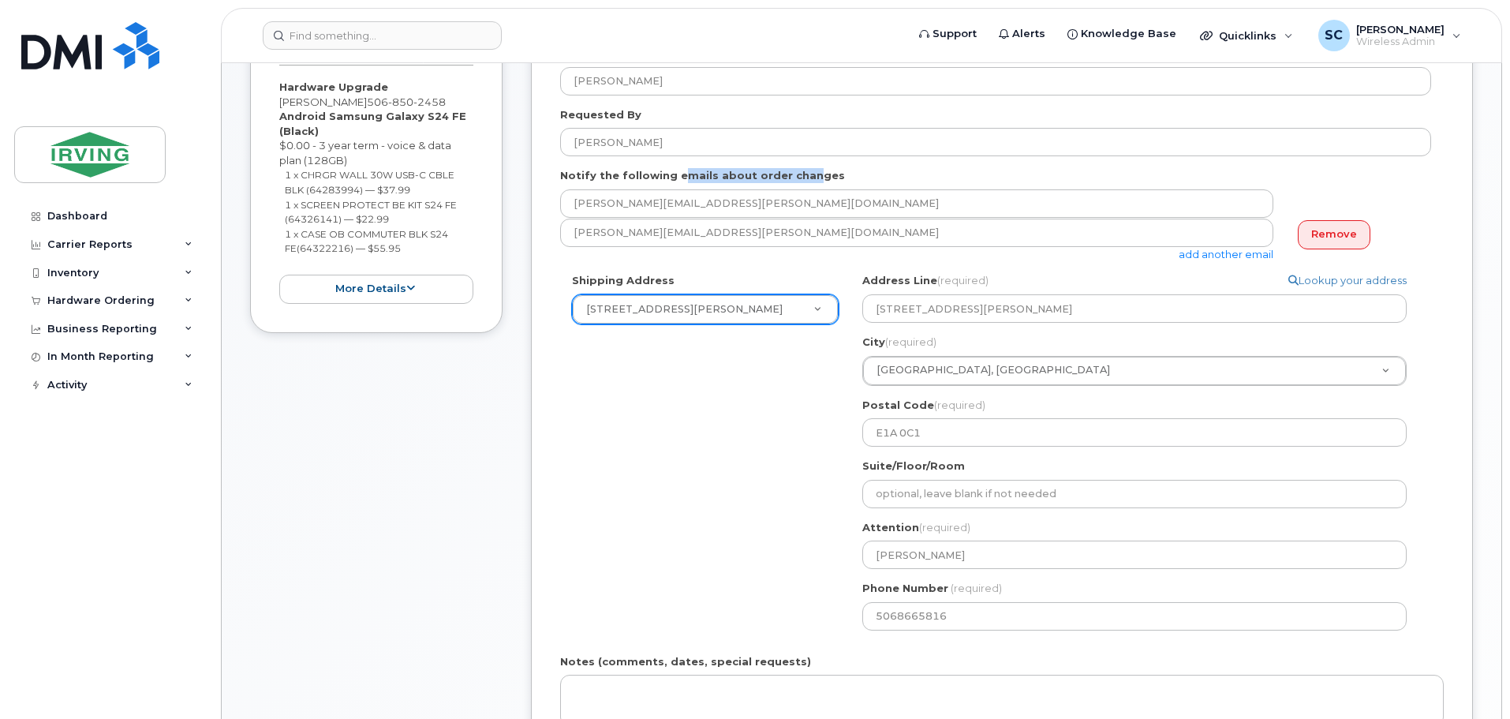
drag, startPoint x: 687, startPoint y: 179, endPoint x: 804, endPoint y: 176, distance: 116.8
click at [804, 176] on label "Notify the following emails about order changes" at bounding box center [702, 175] width 285 height 15
click at [830, 176] on div "Notify the following emails about order changes roy.rene@irvingtissue.ca craig.…" at bounding box center [1002, 214] width 884 height 93
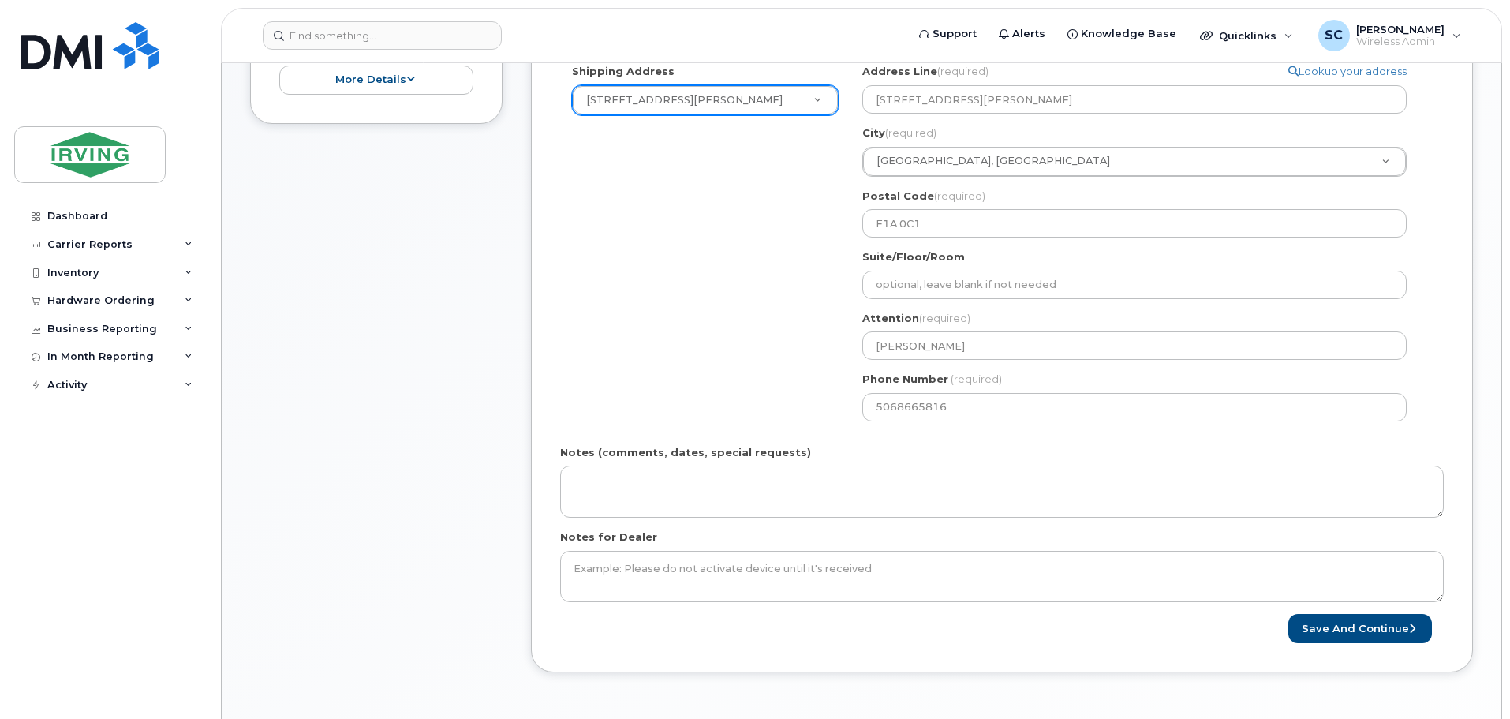
scroll to position [552, 0]
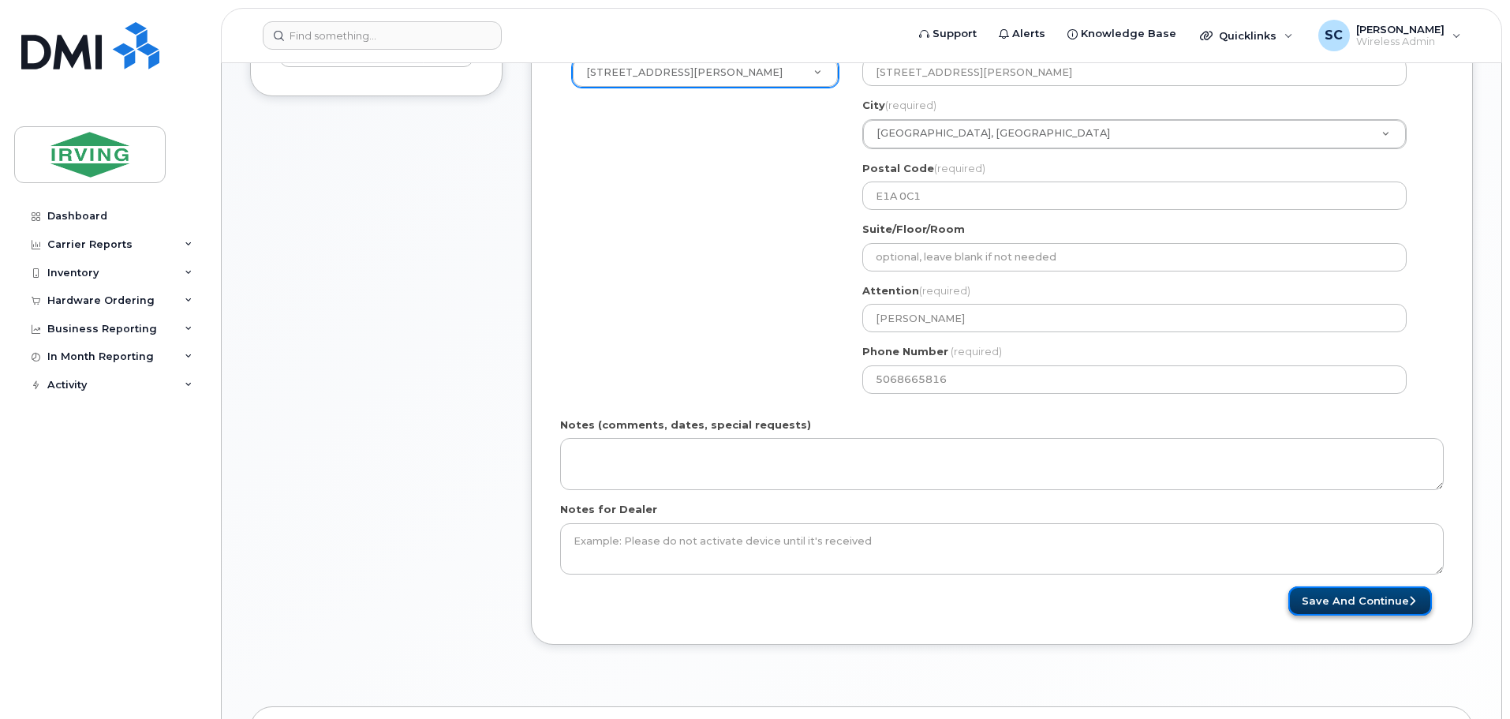
click at [1329, 600] on button "Save and Continue" at bounding box center [1360, 600] width 144 height 29
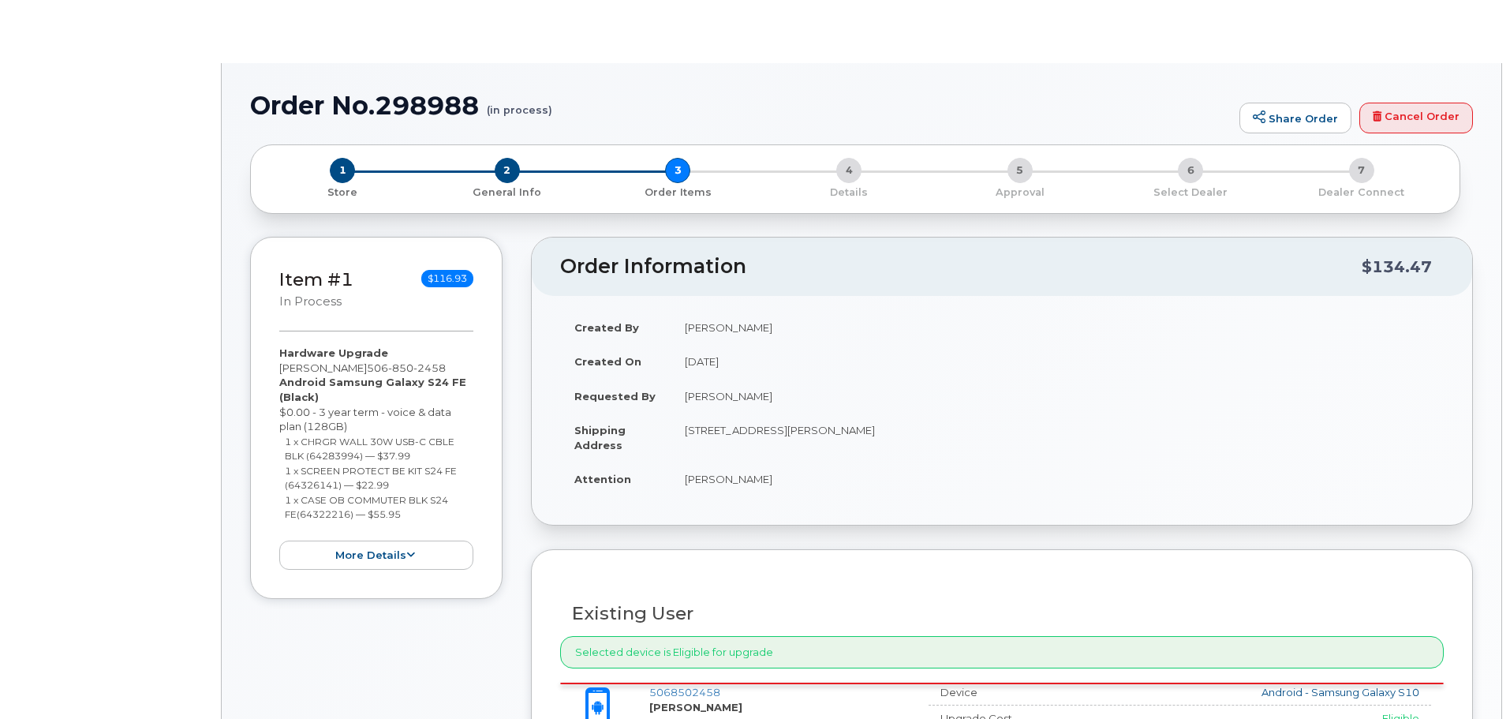
type input "[PERSON_NAME]"
select select "1472350"
radio input "true"
type input "114811"
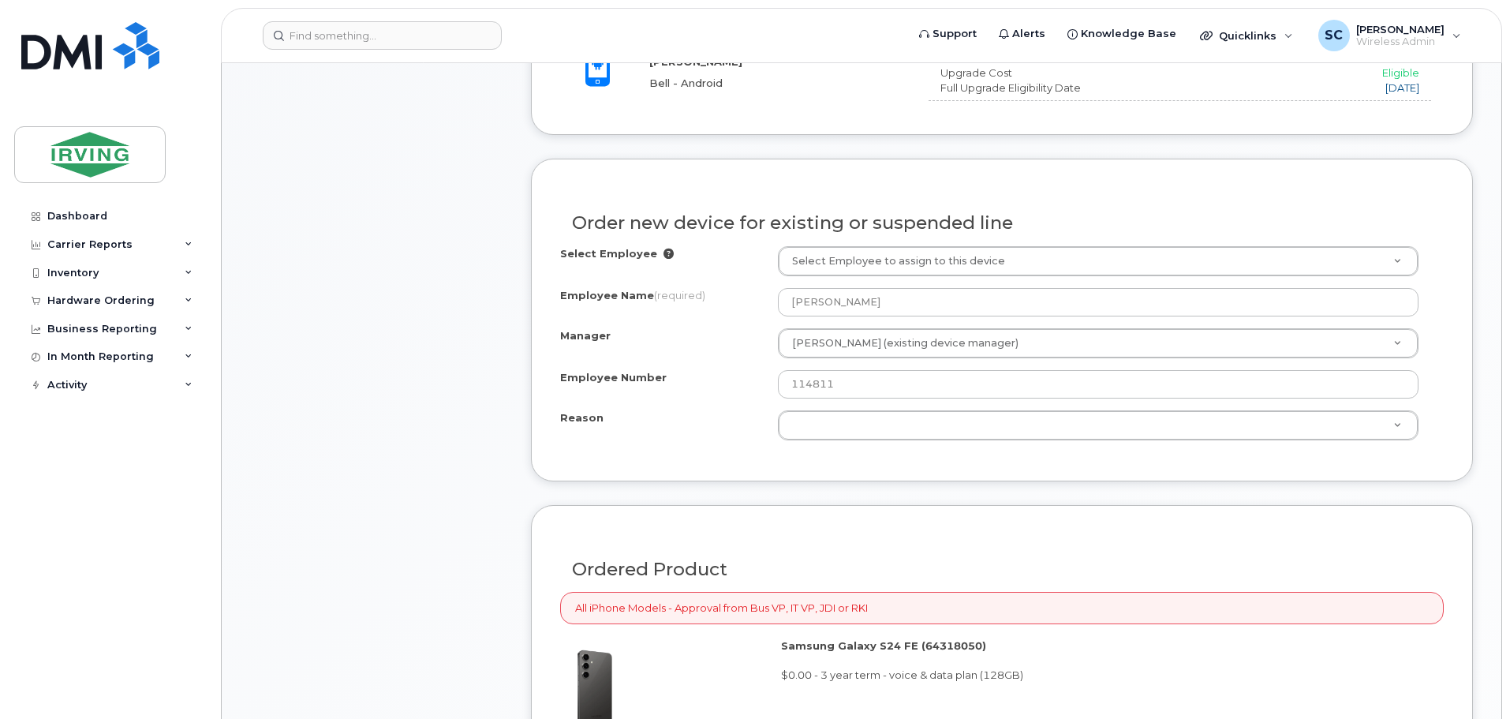
scroll to position [720, 0]
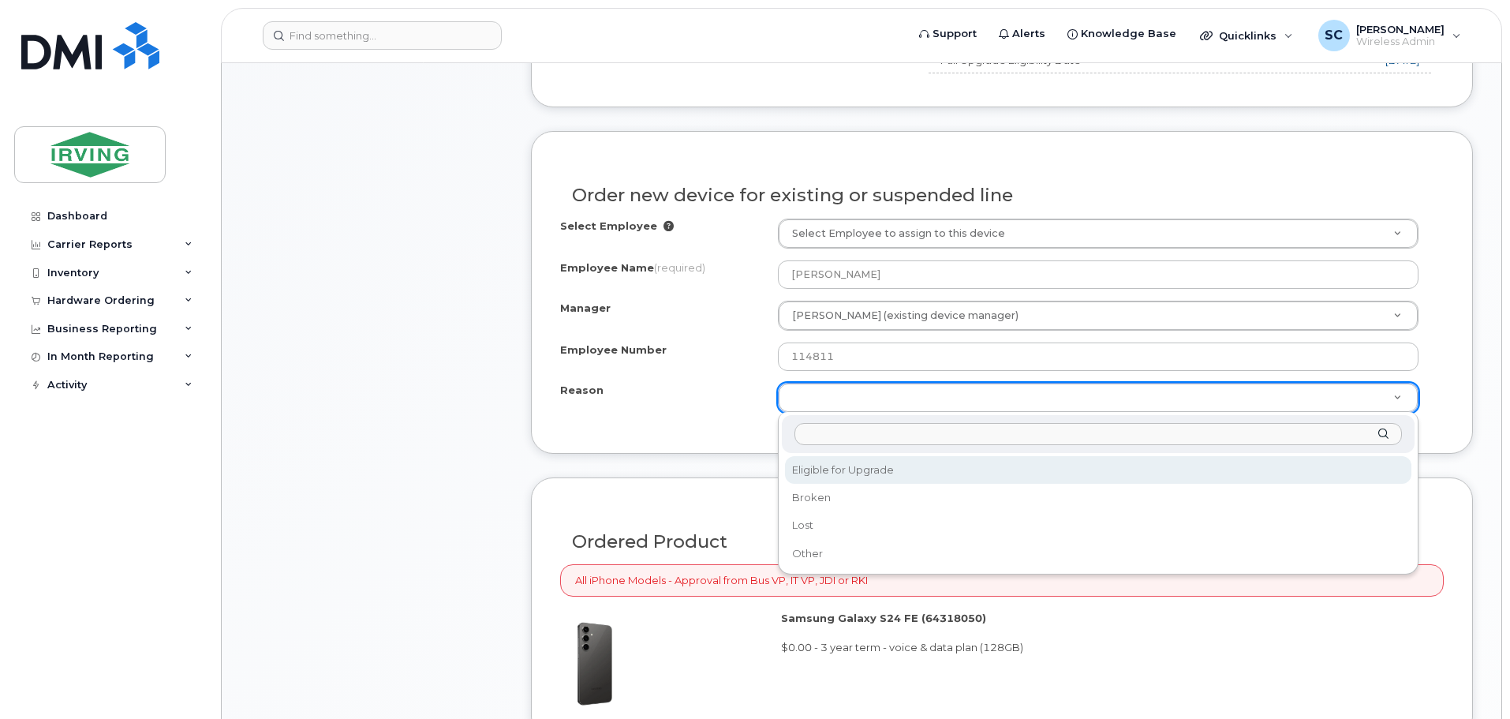
select select "eligible_for_upgrade"
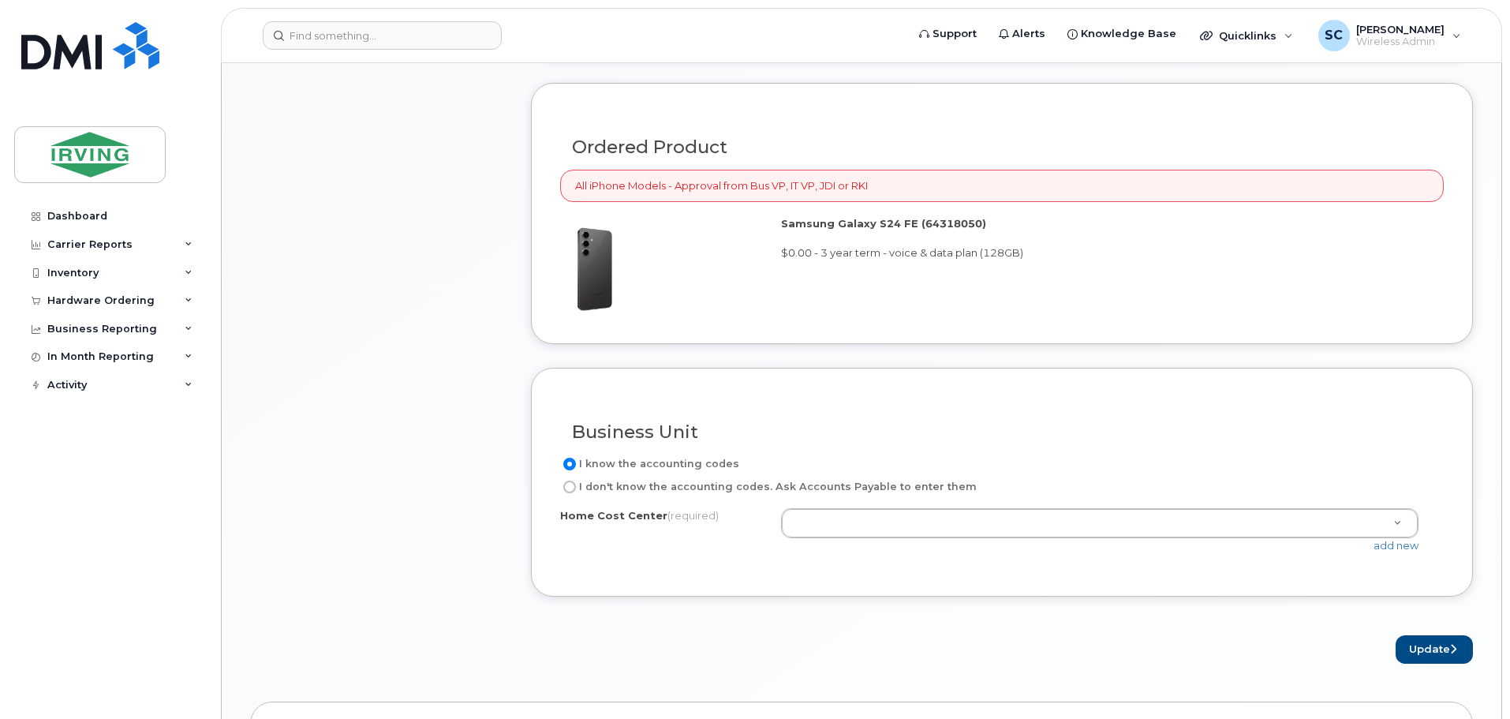
scroll to position [1193, 0]
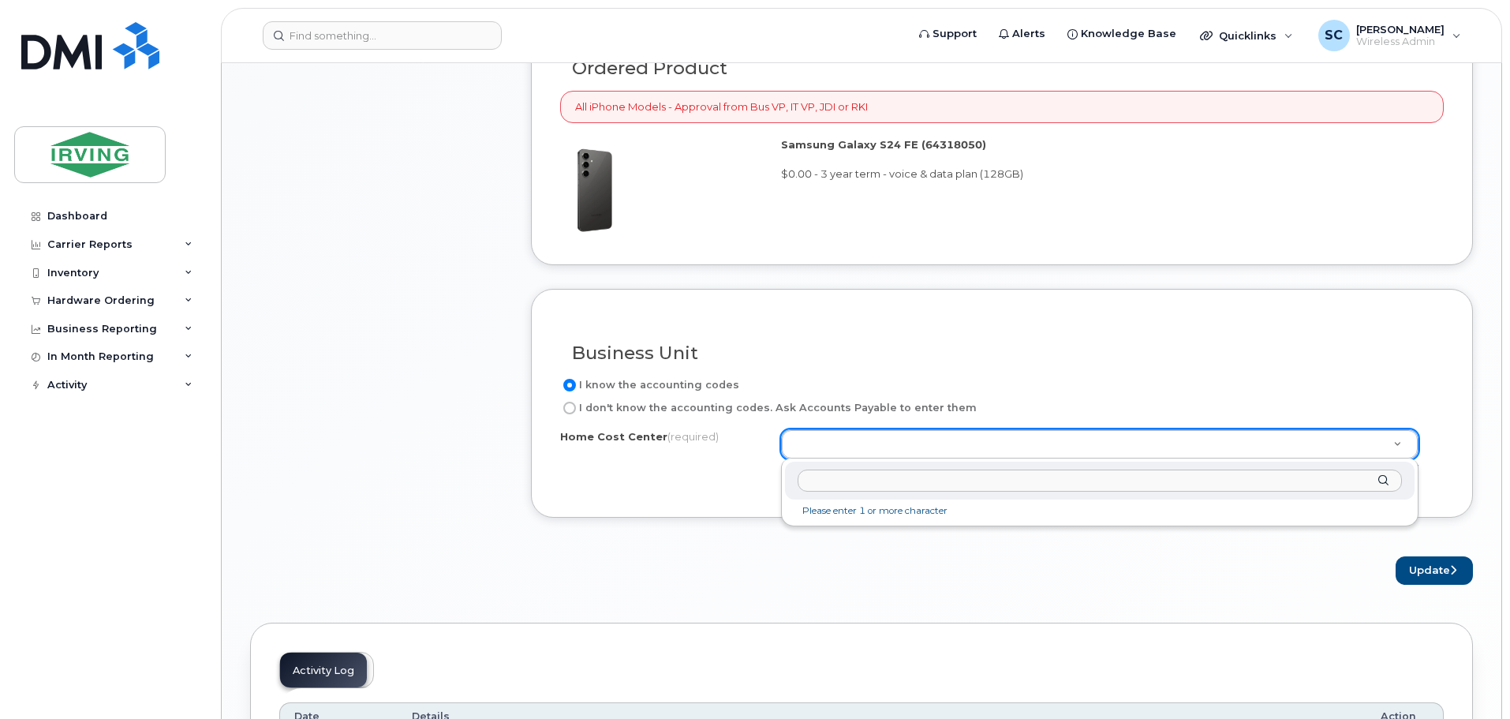
click at [858, 486] on input "text" at bounding box center [1100, 480] width 604 height 23
paste input "0114110.54140.CEL"
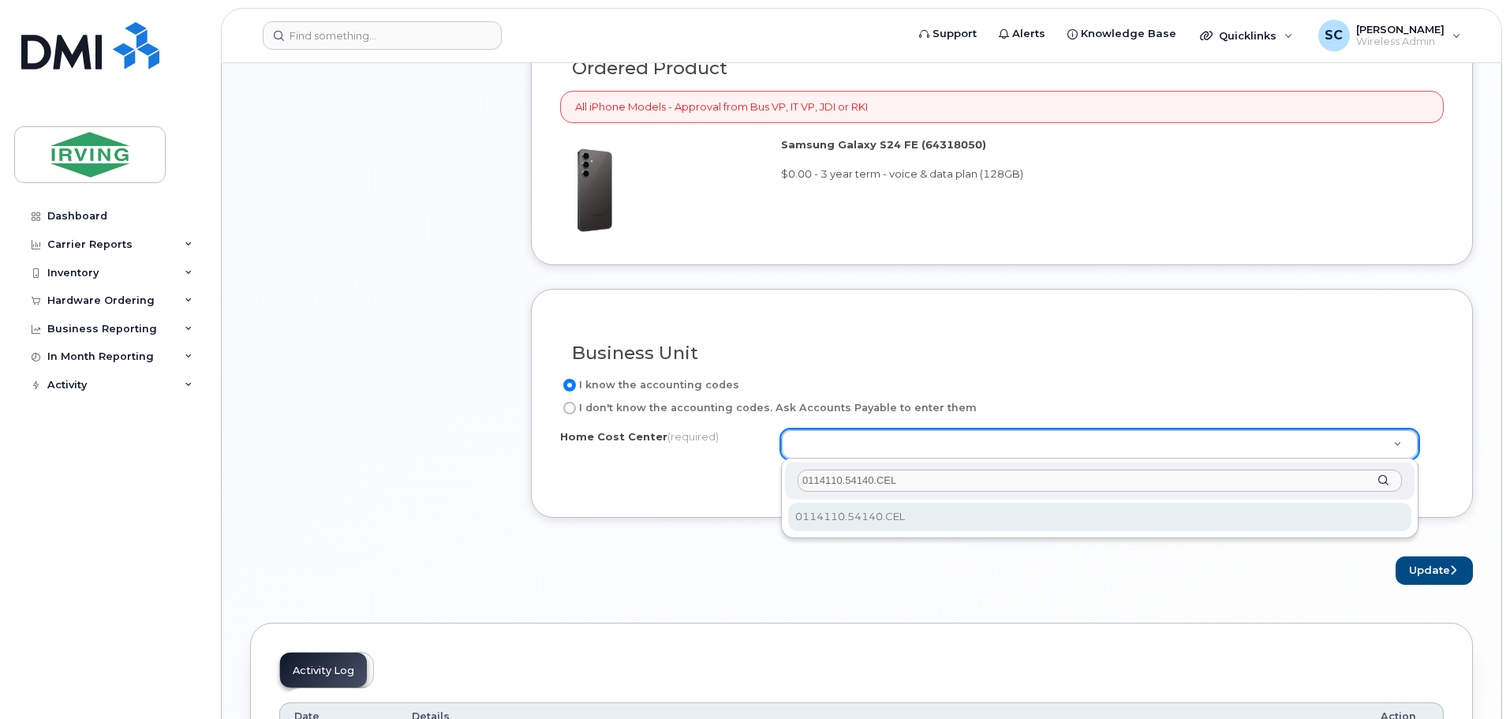
type input "0114110.54140.CEL"
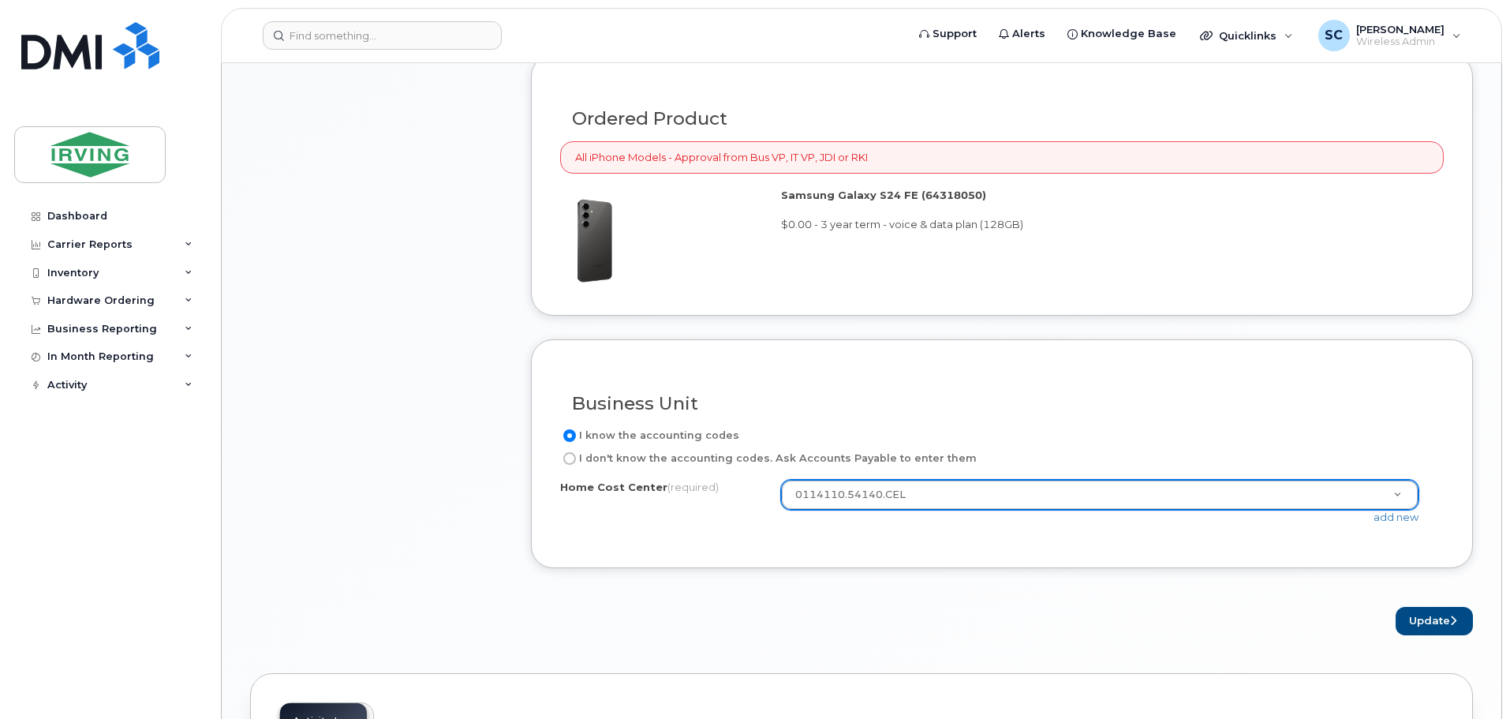
scroll to position [1214, 0]
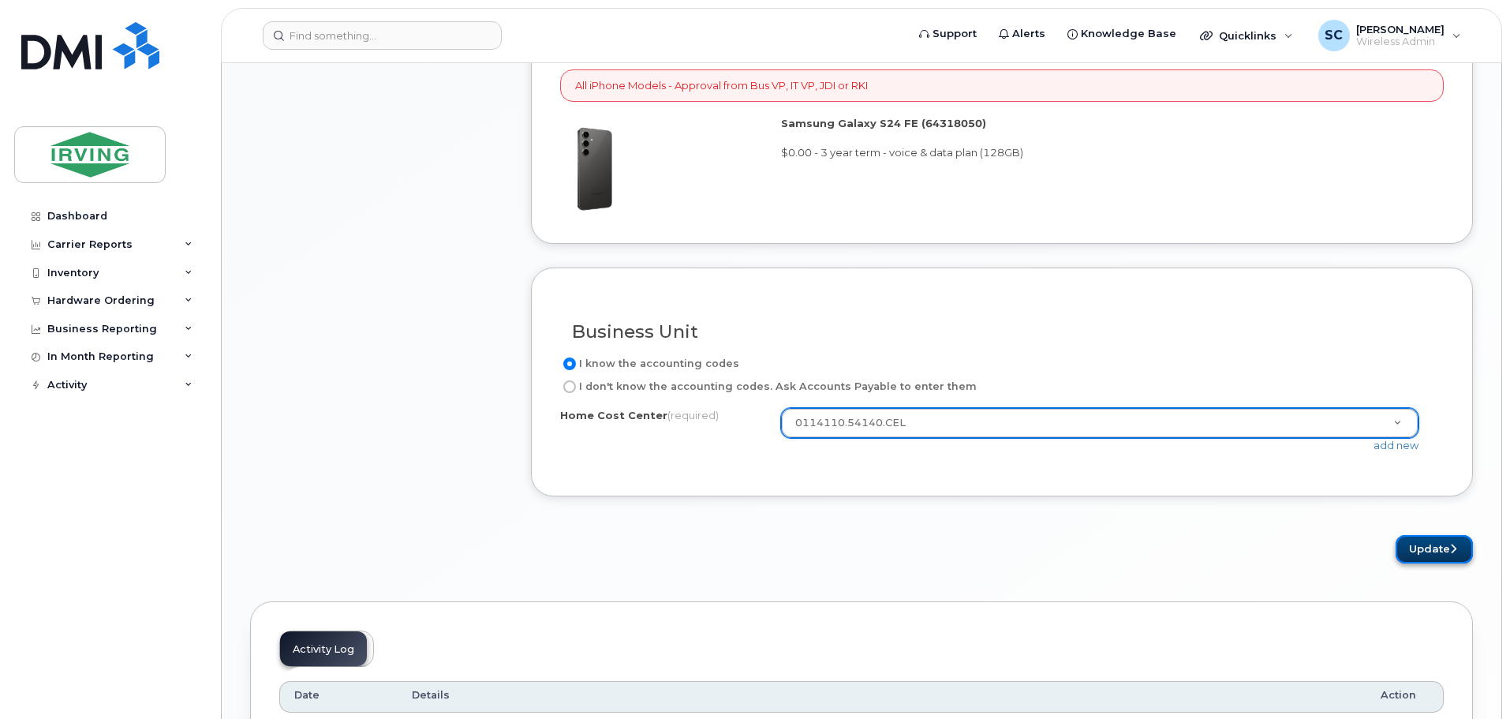
click at [1419, 550] on button "Update" at bounding box center [1434, 549] width 77 height 29
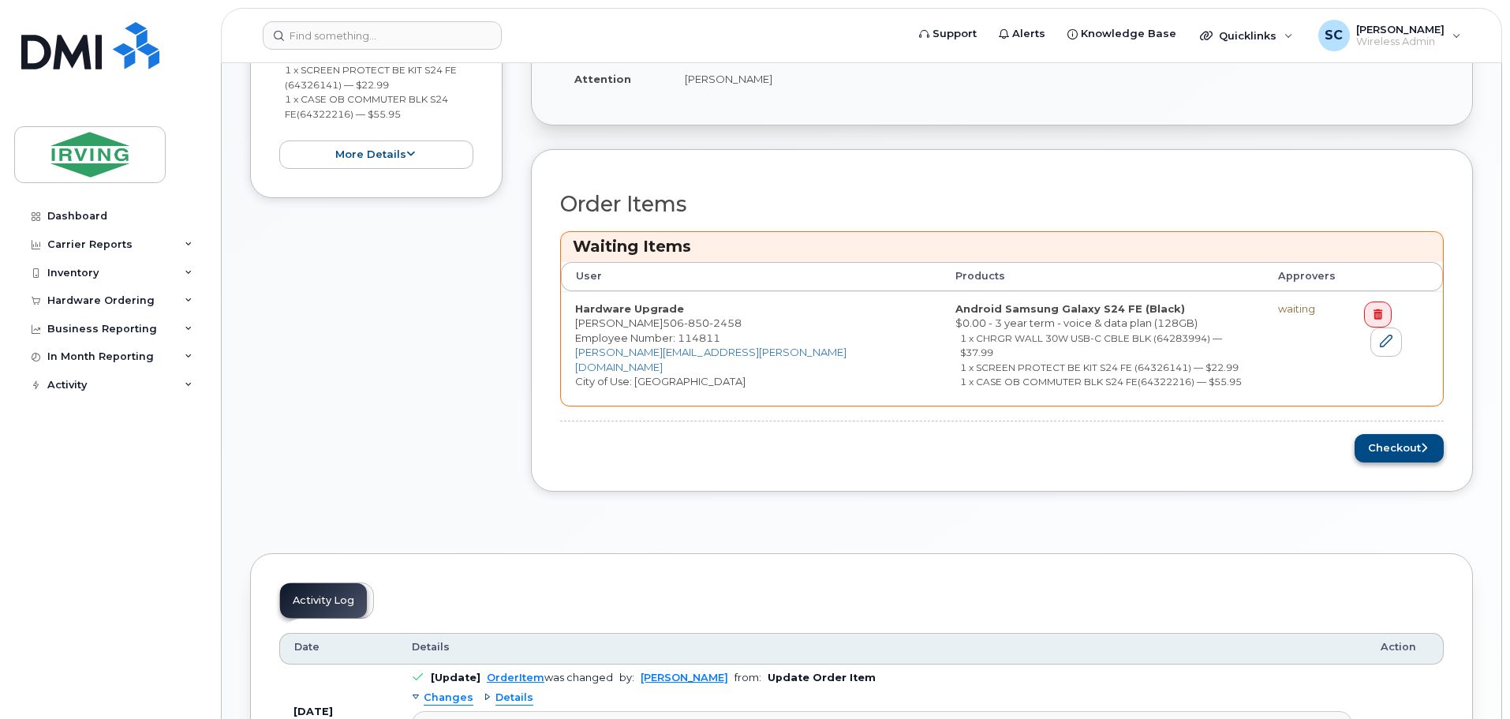
scroll to position [473, 0]
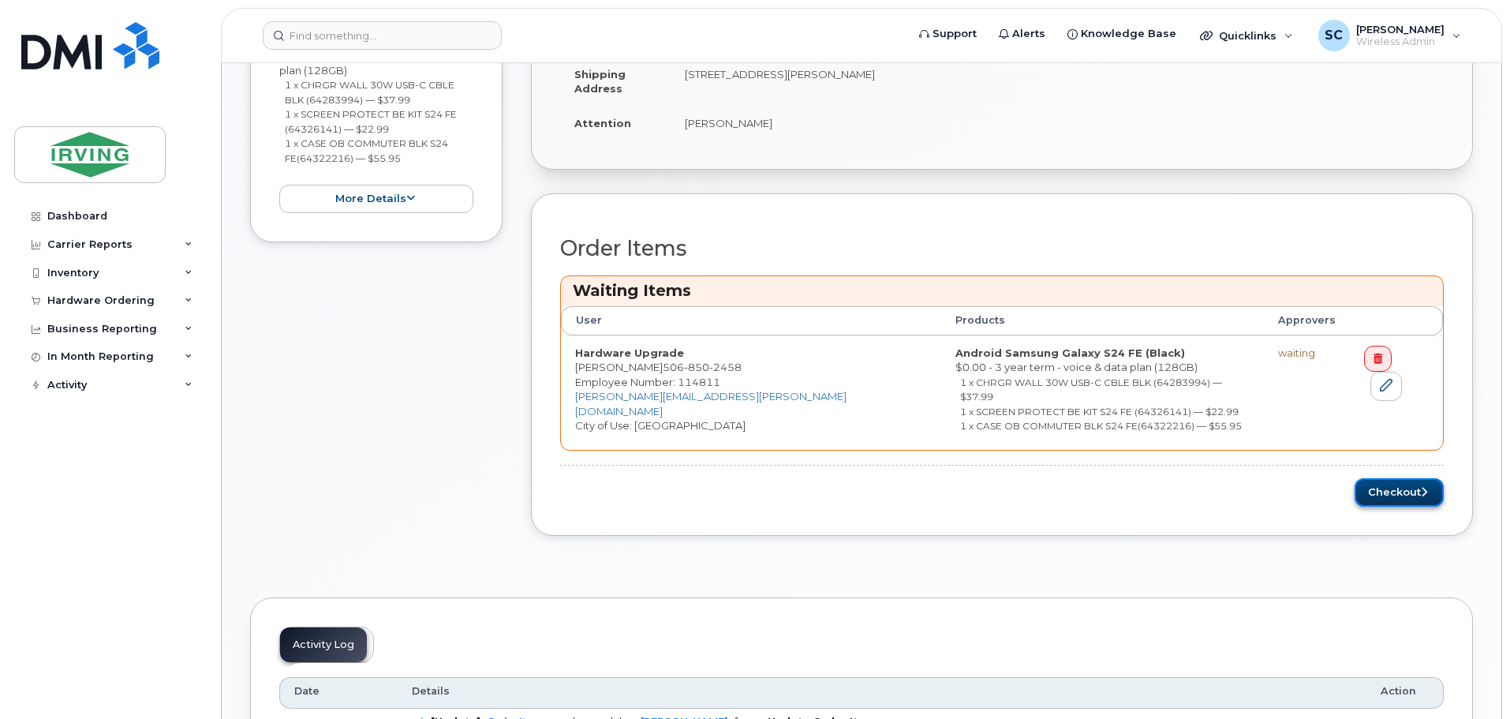
click at [1402, 478] on button "Checkout" at bounding box center [1399, 492] width 89 height 29
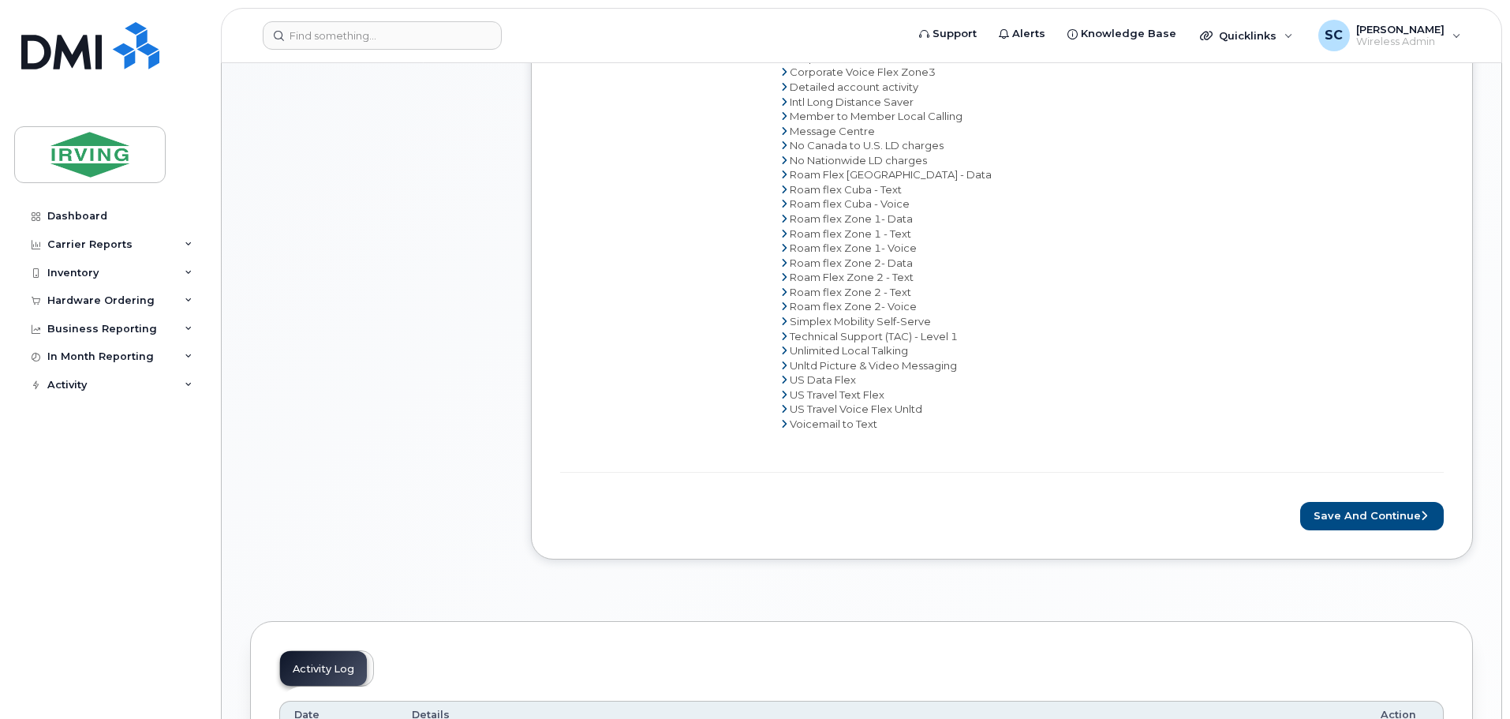
scroll to position [1026, 0]
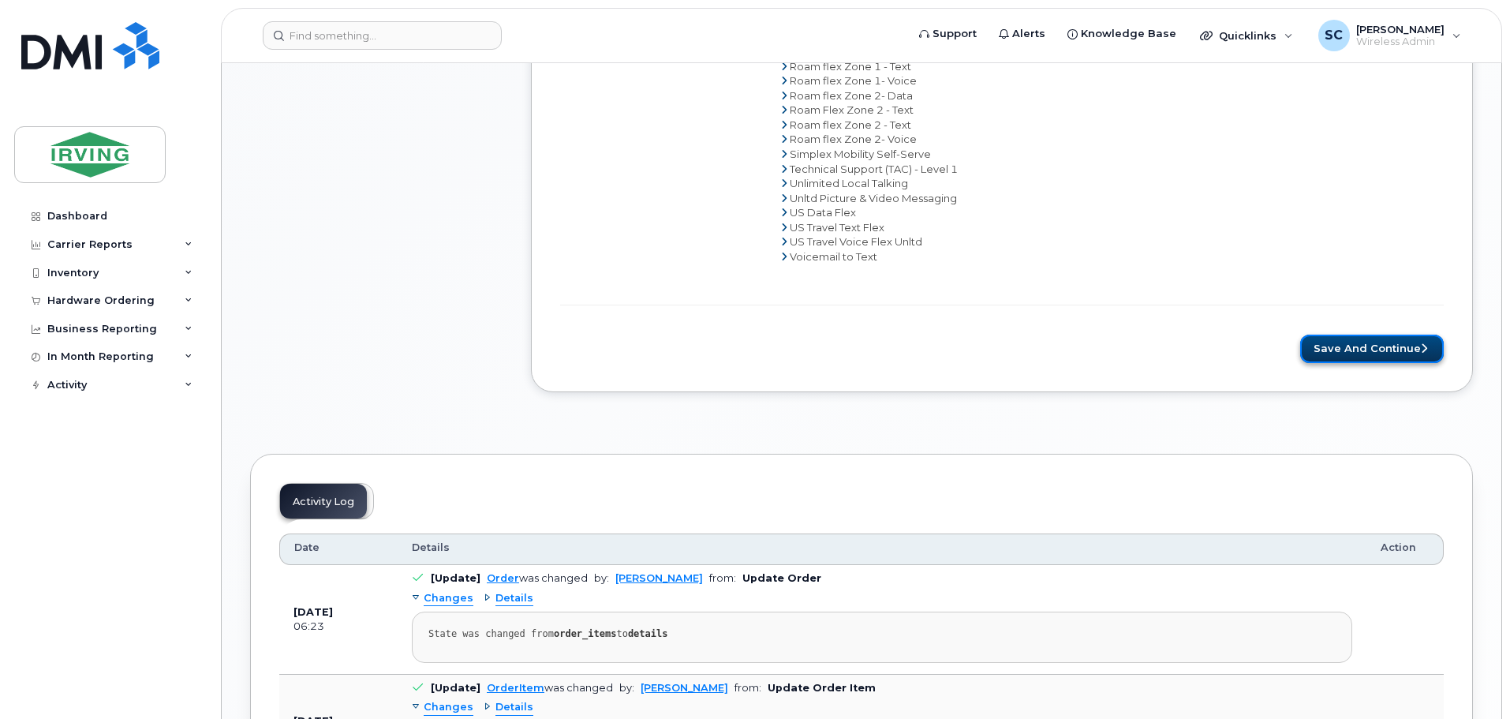
click at [1347, 351] on button "Save and Continue" at bounding box center [1372, 349] width 144 height 29
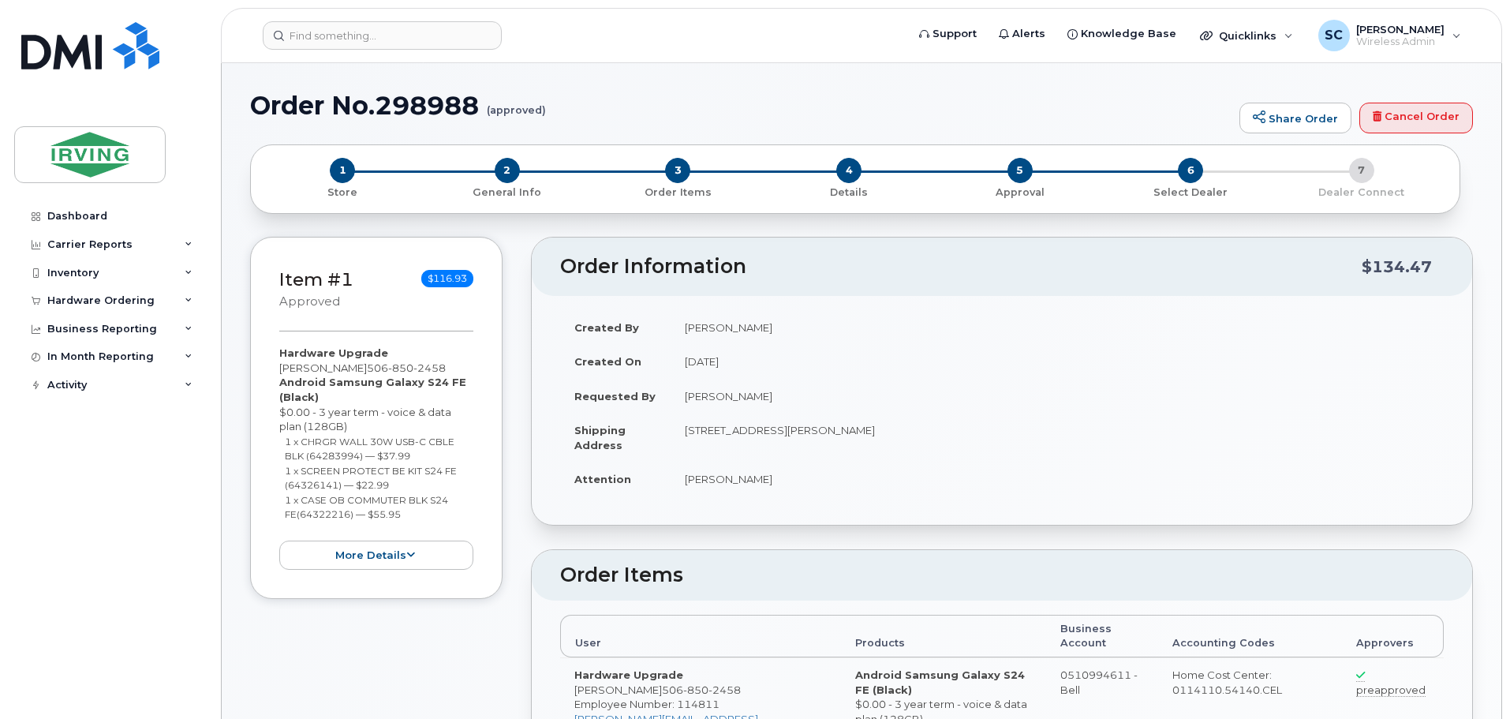
radio input "true"
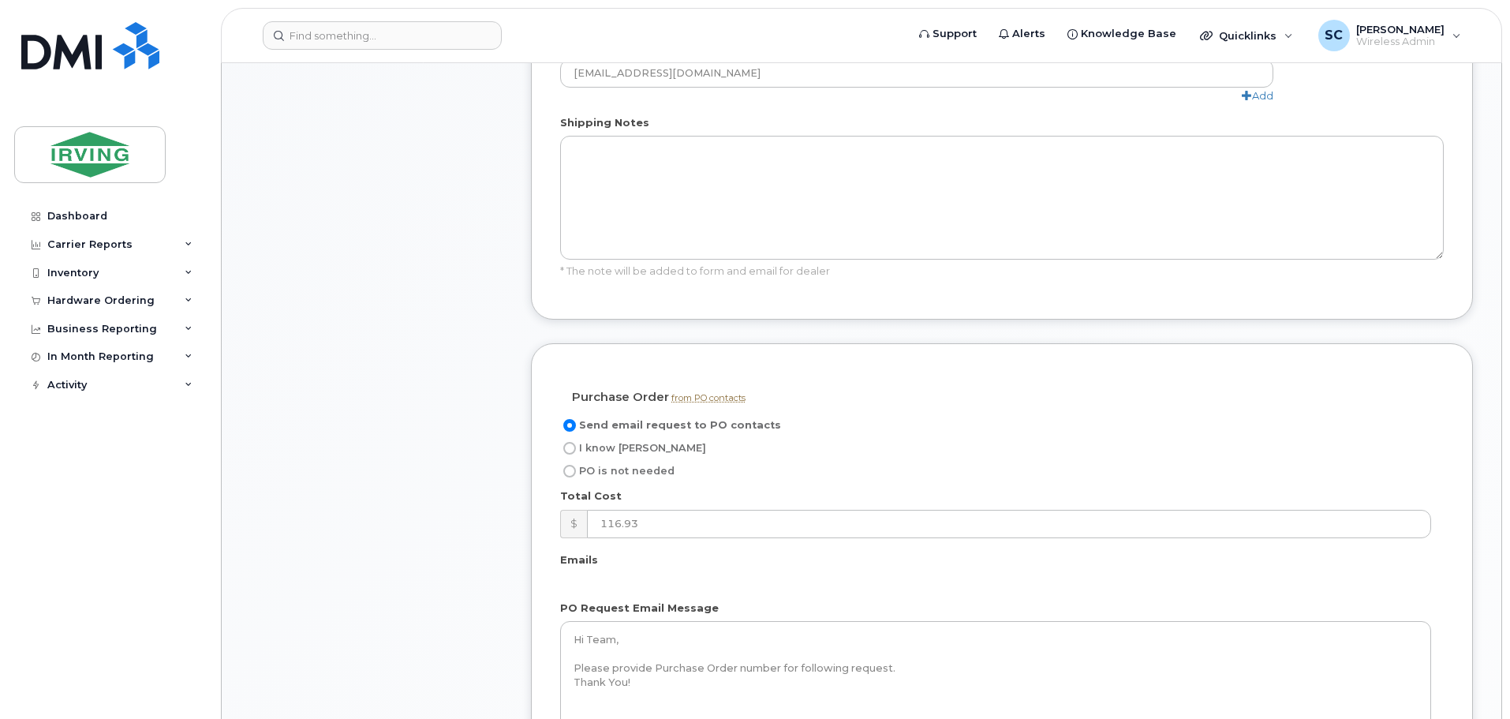
scroll to position [1105, 0]
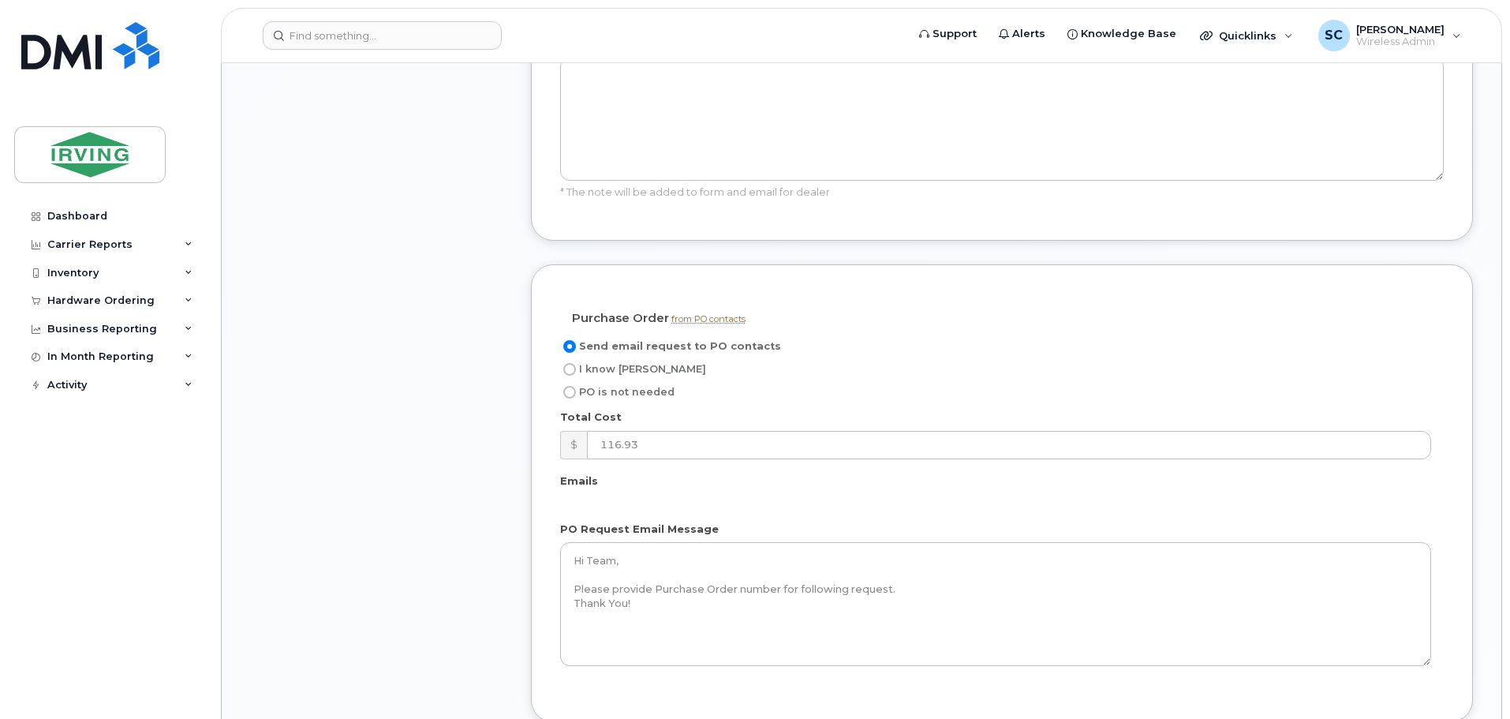
click at [572, 363] on input "I know PO" at bounding box center [569, 369] width 13 height 13
radio input "true"
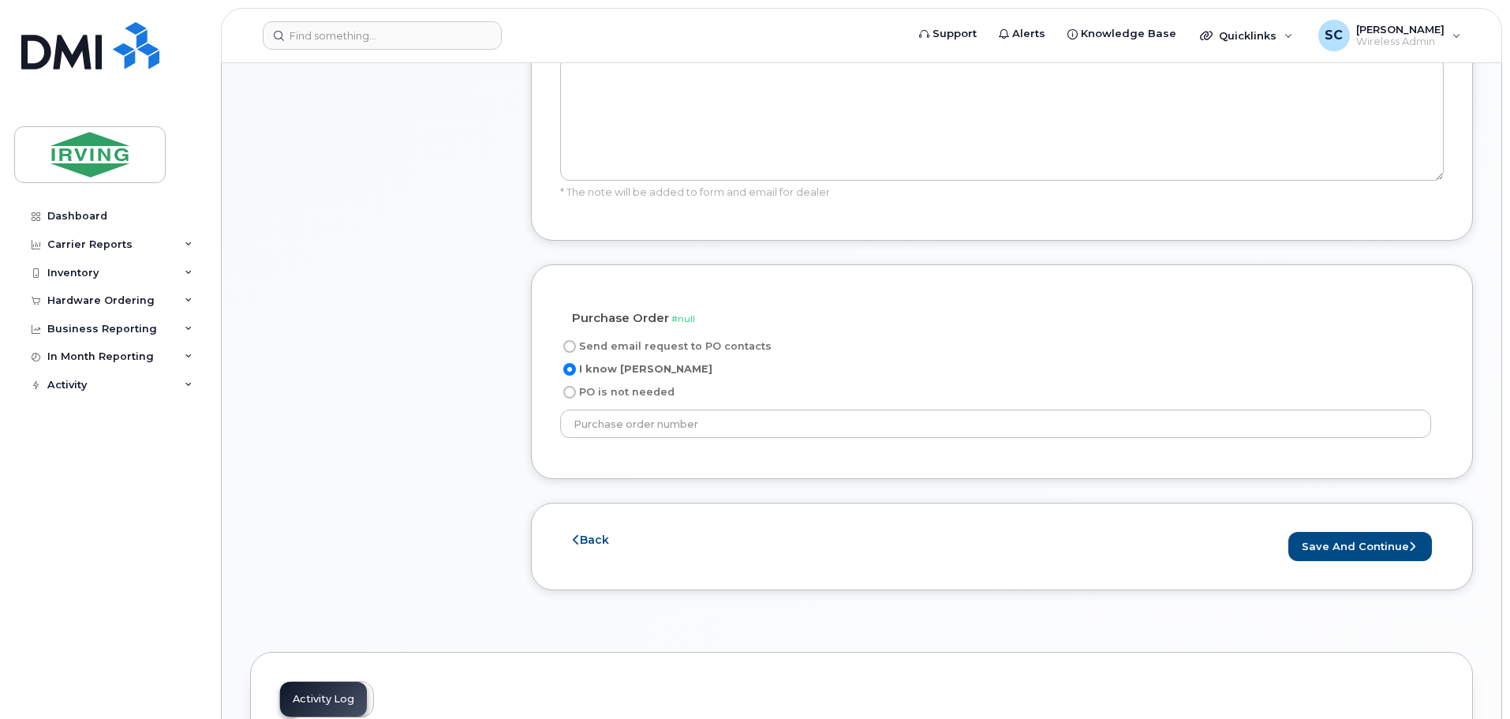
click at [570, 340] on input "Send email request to PO contacts" at bounding box center [569, 346] width 13 height 13
radio input "true"
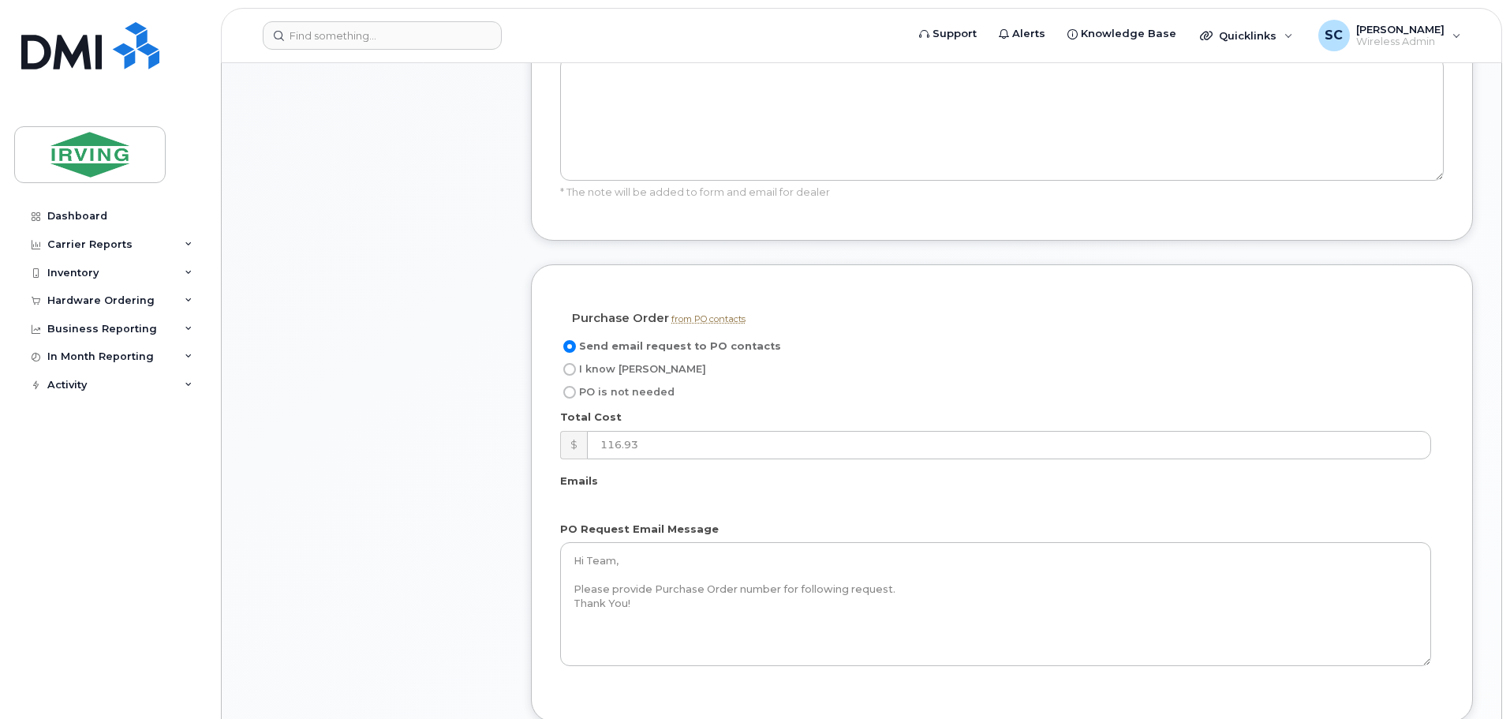
click at [567, 363] on input "I know PO" at bounding box center [569, 369] width 13 height 13
radio input "true"
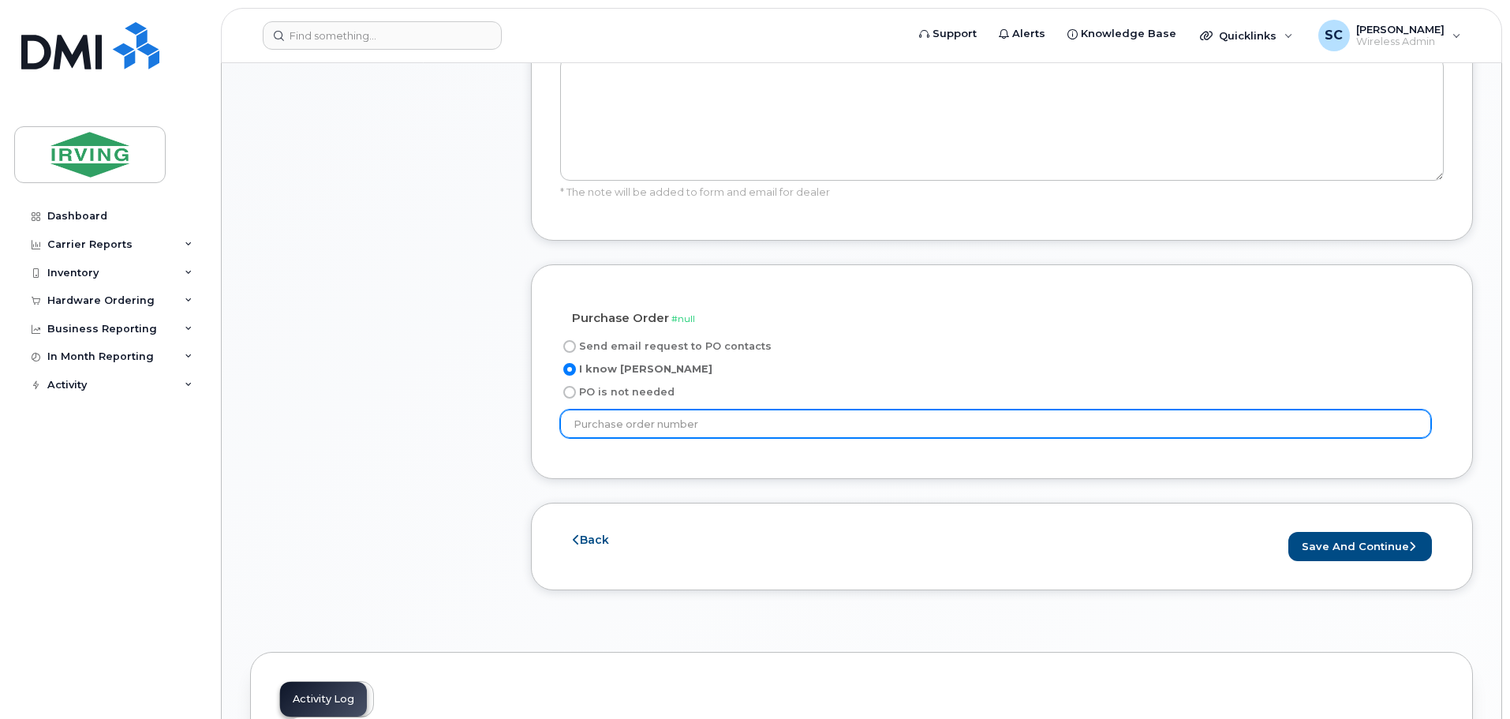
click at [701, 409] on input "text" at bounding box center [995, 423] width 871 height 28
paste input "20613431"
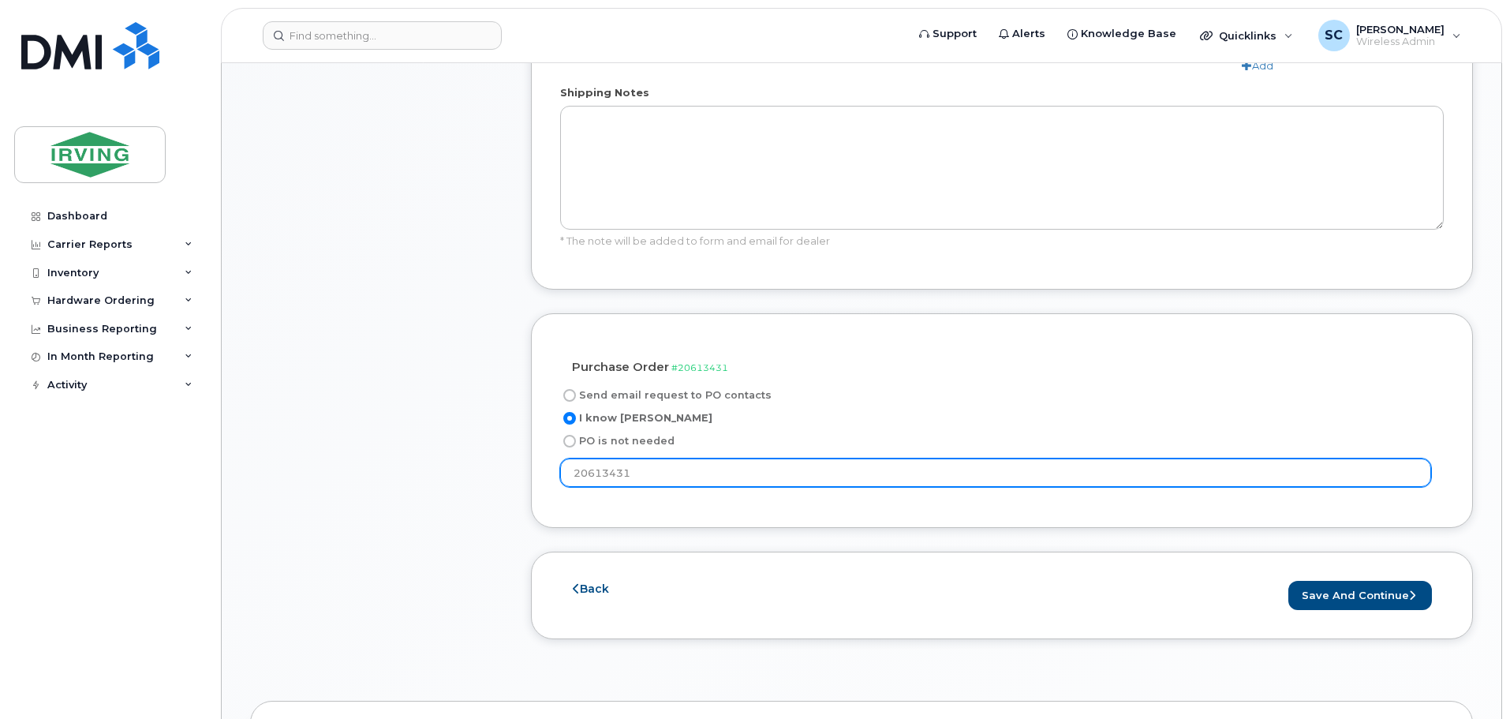
scroll to position [1026, 0]
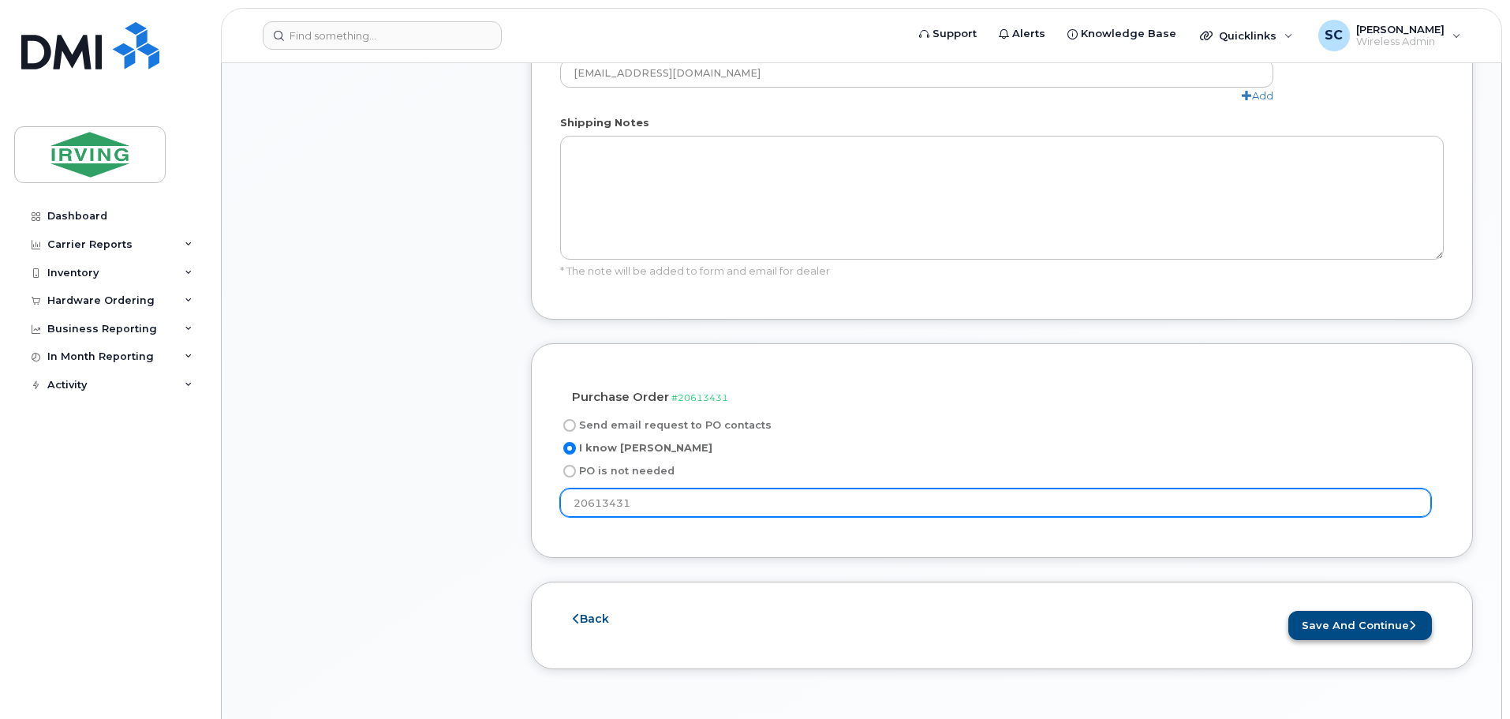
type input "20613431"
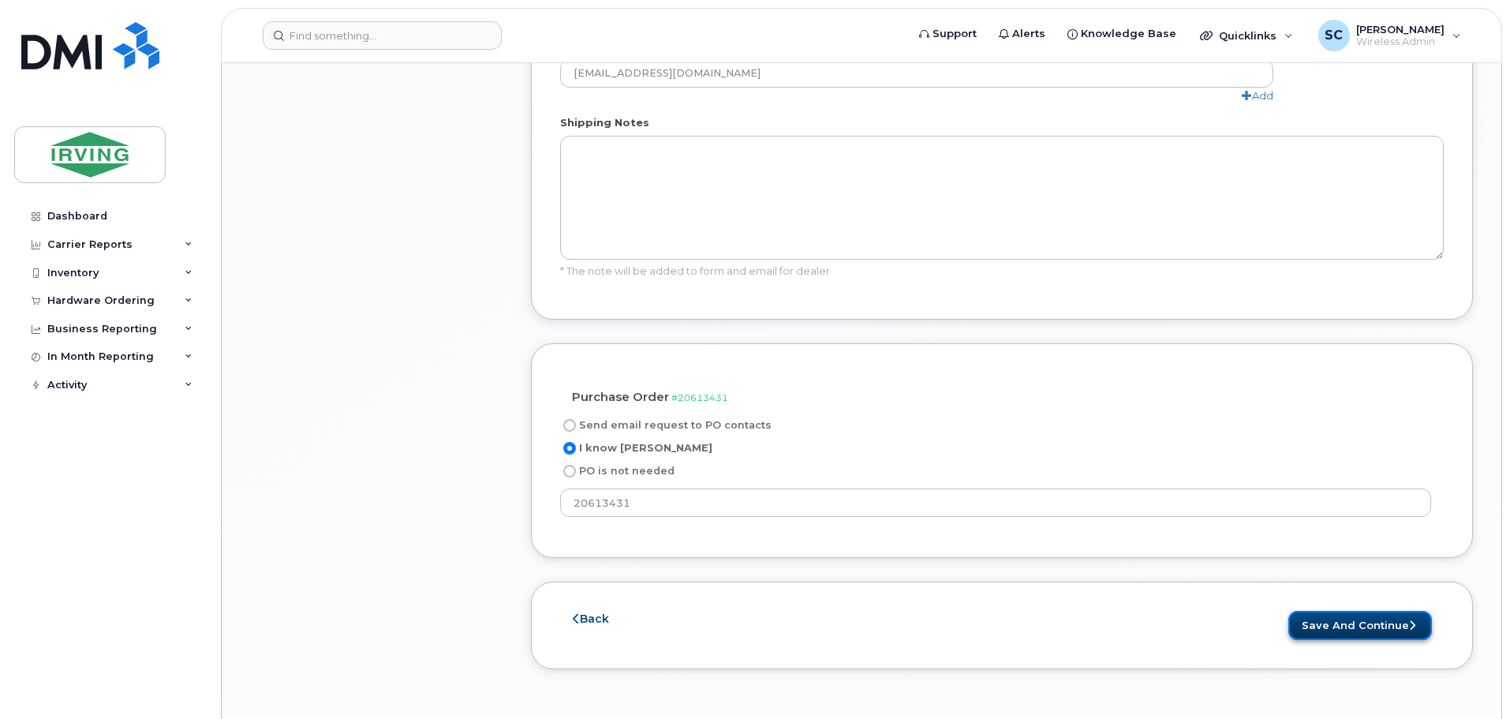
click at [1362, 611] on button "Save and Continue" at bounding box center [1360, 625] width 144 height 29
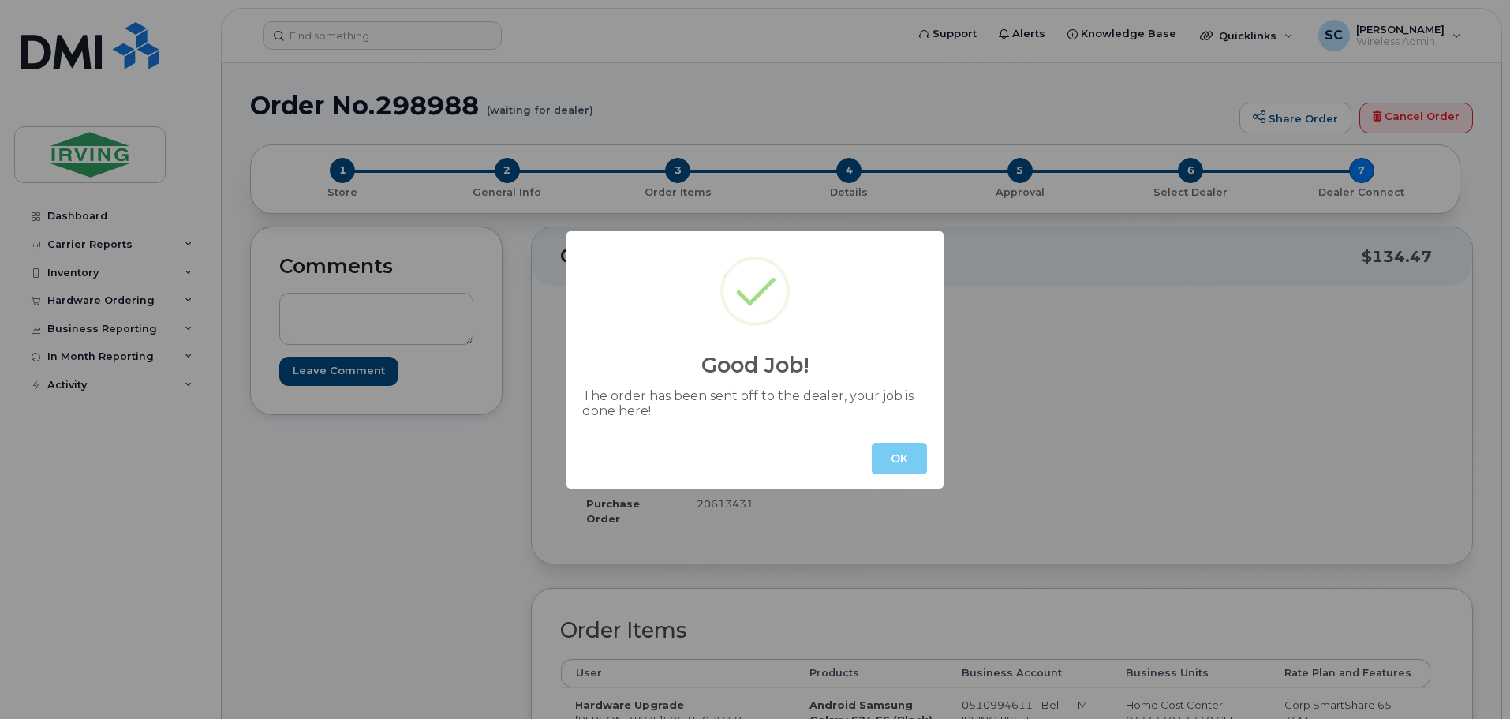
click at [912, 462] on button "OK" at bounding box center [899, 459] width 55 height 32
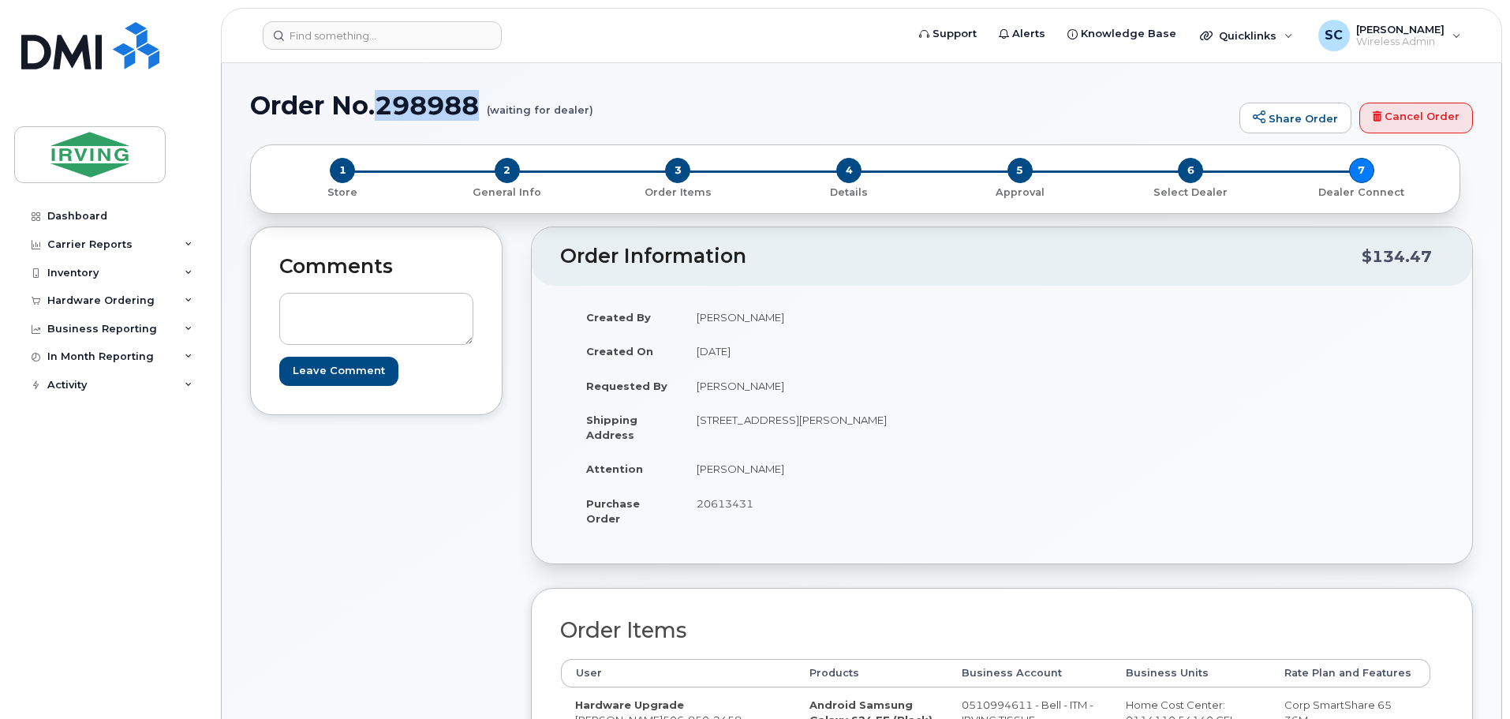
drag, startPoint x: 480, startPoint y: 104, endPoint x: 383, endPoint y: 102, distance: 97.9
click at [383, 102] on h1 "Order No.298988 (waiting for dealer)" at bounding box center [740, 106] width 981 height 28
copy h1 "298988"
click at [712, 309] on td "[PERSON_NAME]" at bounding box center [836, 317] width 308 height 35
drag, startPoint x: 481, startPoint y: 95, endPoint x: 372, endPoint y: 107, distance: 109.6
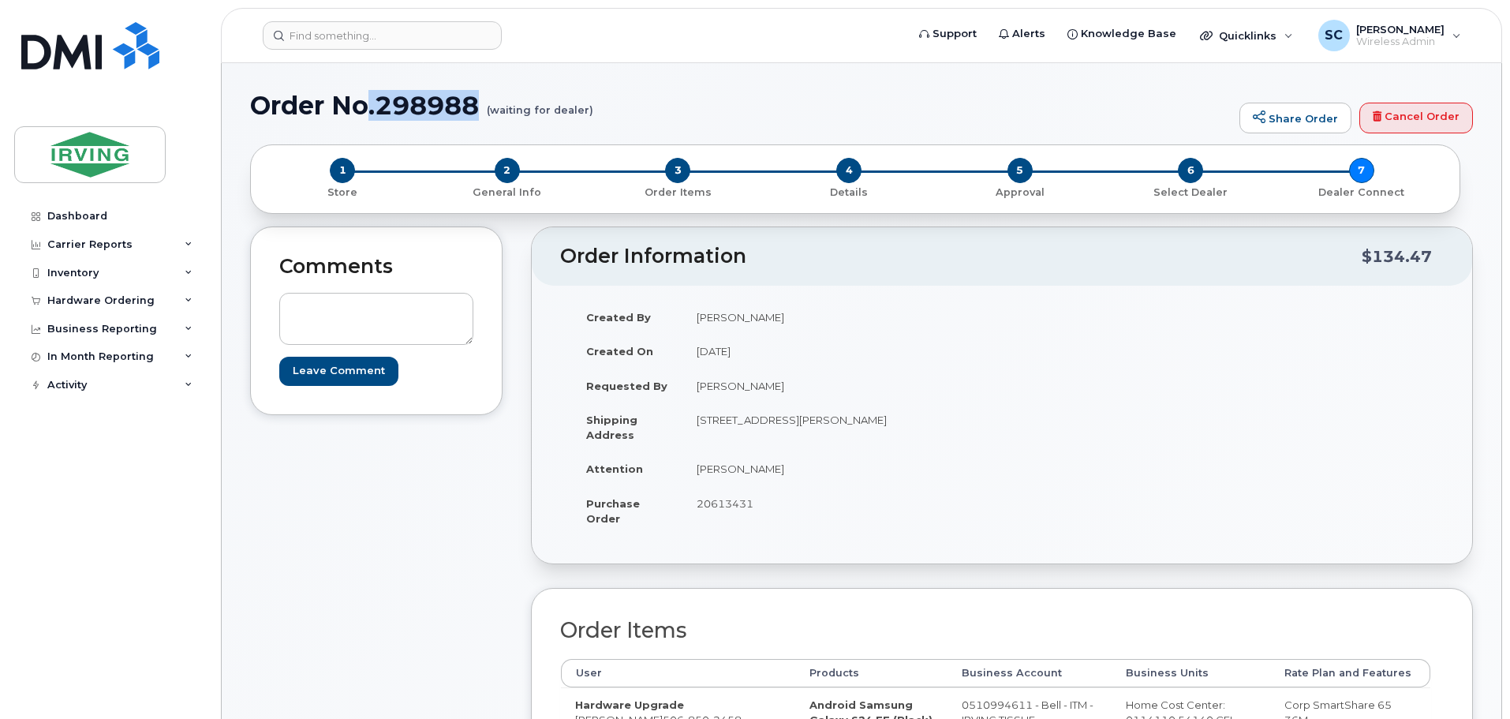
click at [372, 107] on h1 "Order No.298988 (waiting for dealer)" at bounding box center [740, 106] width 981 height 28
